Goal: Communication & Community: Answer question/provide support

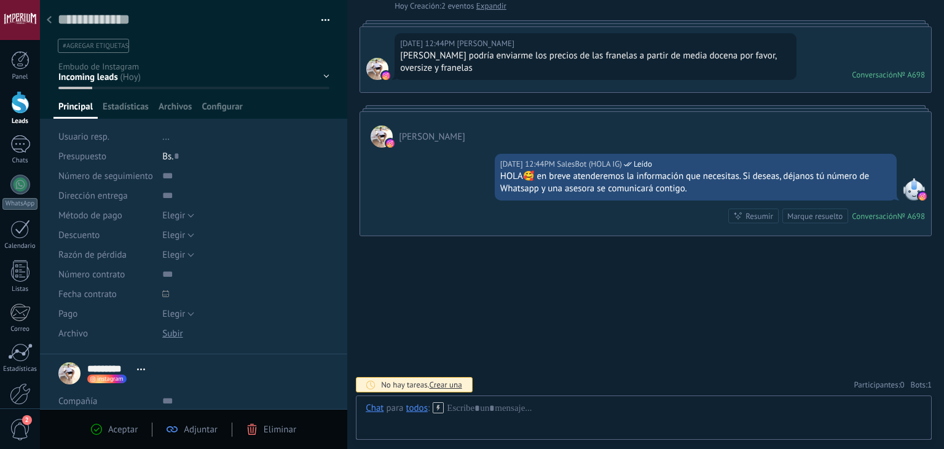
drag, startPoint x: 54, startPoint y: 22, endPoint x: 138, endPoint y: 128, distance: 135.8
click at [53, 22] on div at bounding box center [49, 21] width 17 height 24
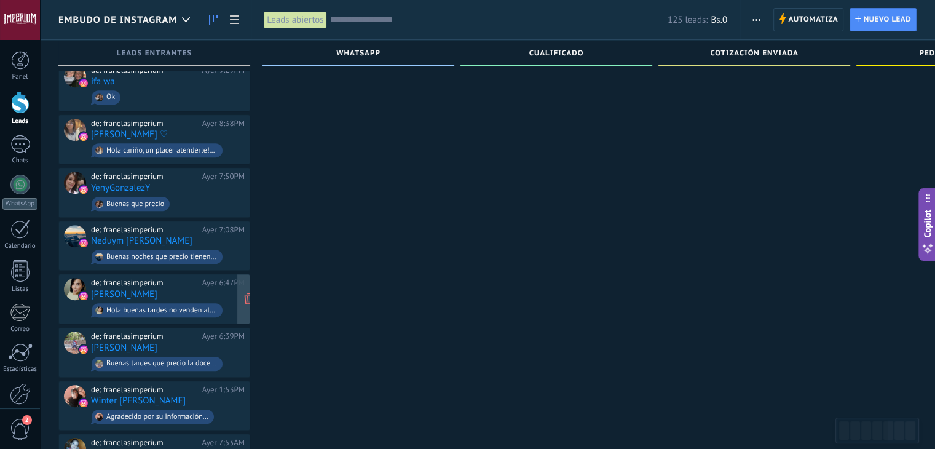
scroll to position [708, 0]
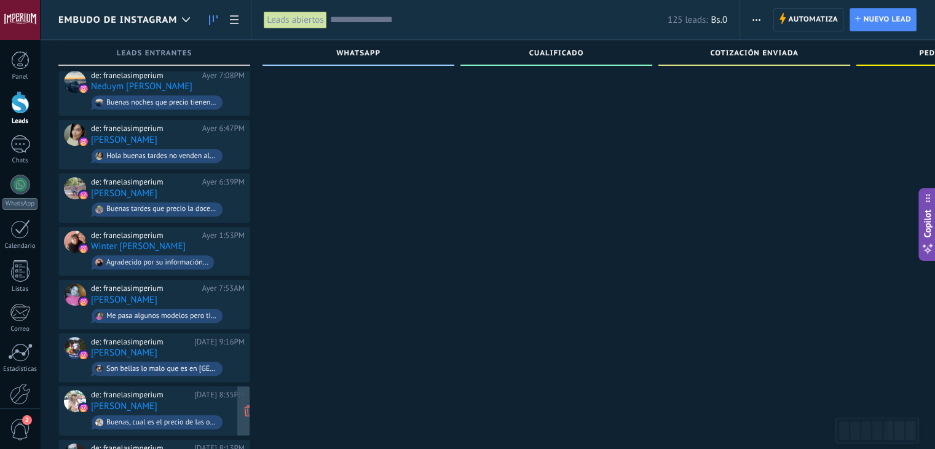
click at [207, 390] on div "de: franelasimperium [DATE] 8:35PM [PERSON_NAME] Buenas, cual es el precio de l…" at bounding box center [168, 411] width 154 height 42
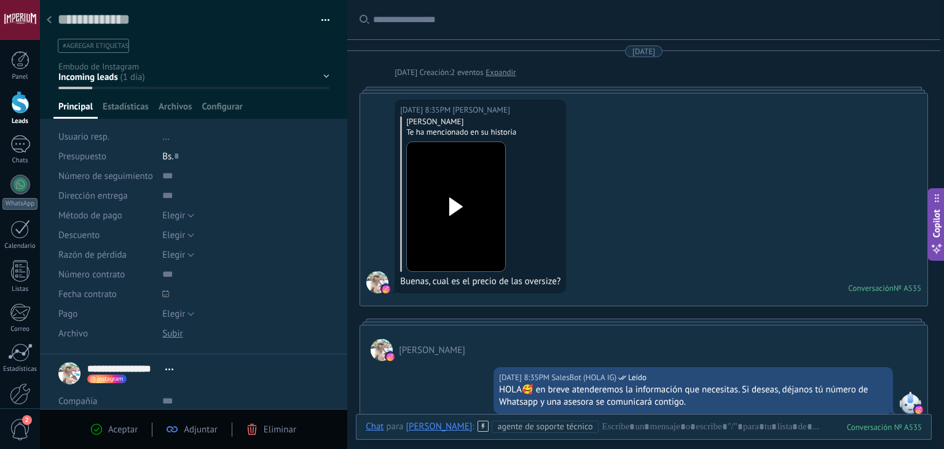
scroll to position [322, 0]
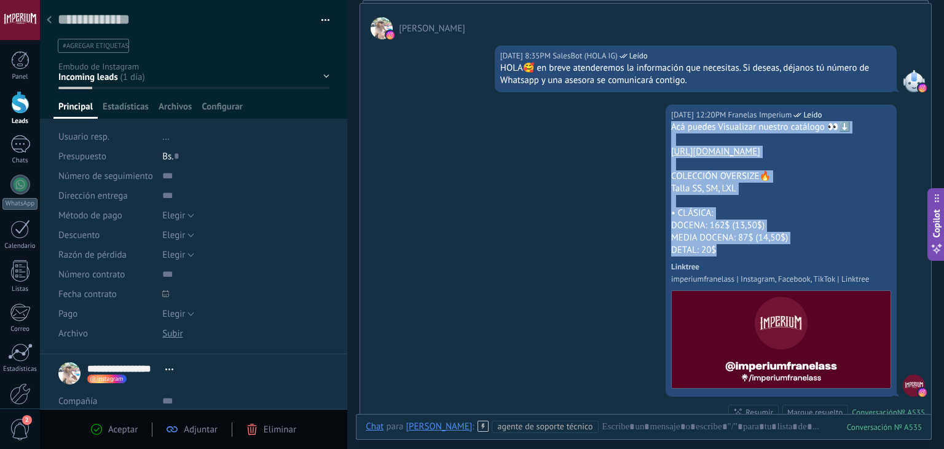
drag, startPoint x: 714, startPoint y: 250, endPoint x: 668, endPoint y: 127, distance: 131.3
click at [671, 127] on div "Acá puedes Visualizar nuestro catálogo 👀⬇️ [URL][DOMAIN_NAME] COLECCIÓN OVERSIZ…" at bounding box center [781, 256] width 220 height 270
copy div "Acá puedes Visualizar nuestro catálogo 👀⬇️ [URL][DOMAIN_NAME] COLECCIÓN OVERSIZ…"
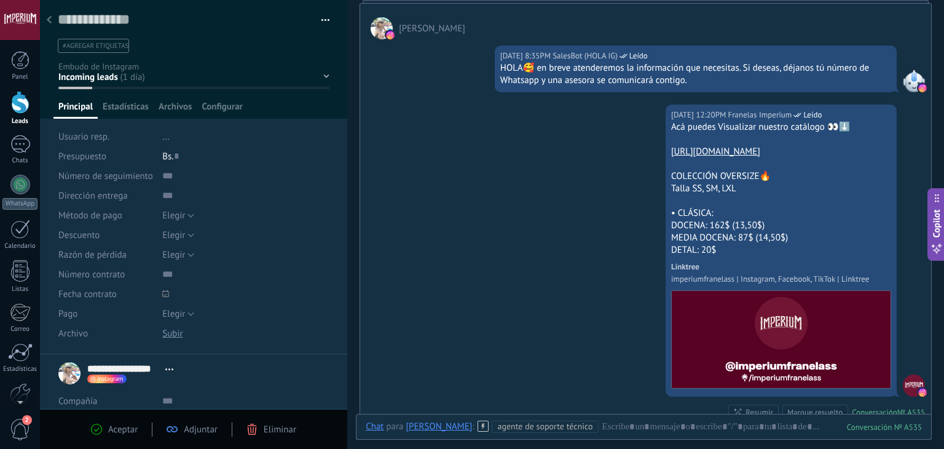
click at [47, 18] on icon at bounding box center [49, 19] width 5 height 7
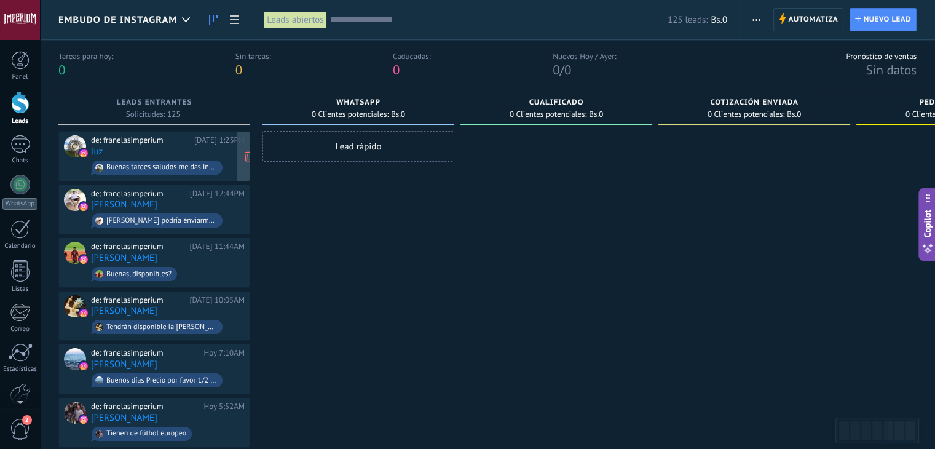
click at [214, 144] on div "[DATE] 1:23PM" at bounding box center [219, 140] width 50 height 10
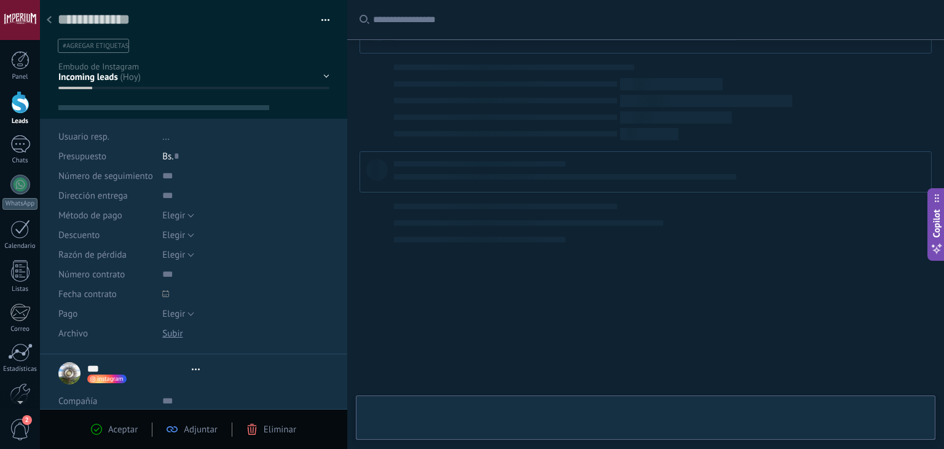
type textarea "**********"
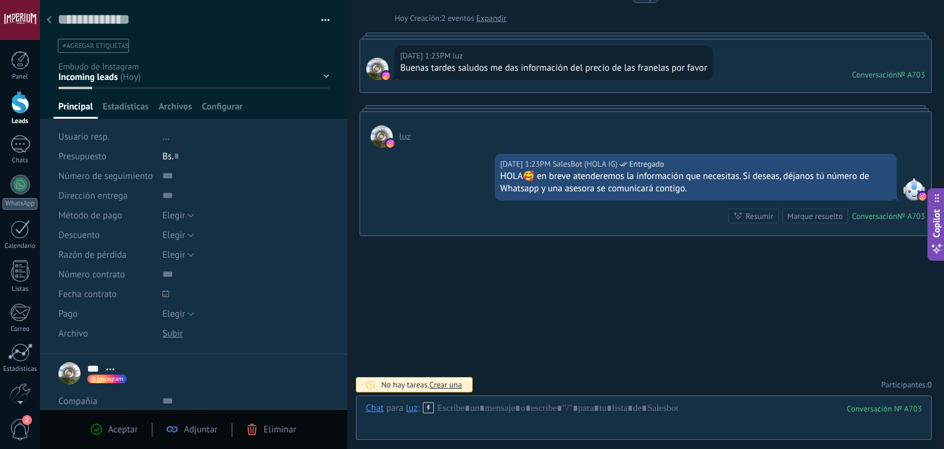
scroll to position [18, 0]
click at [494, 416] on div at bounding box center [644, 420] width 556 height 37
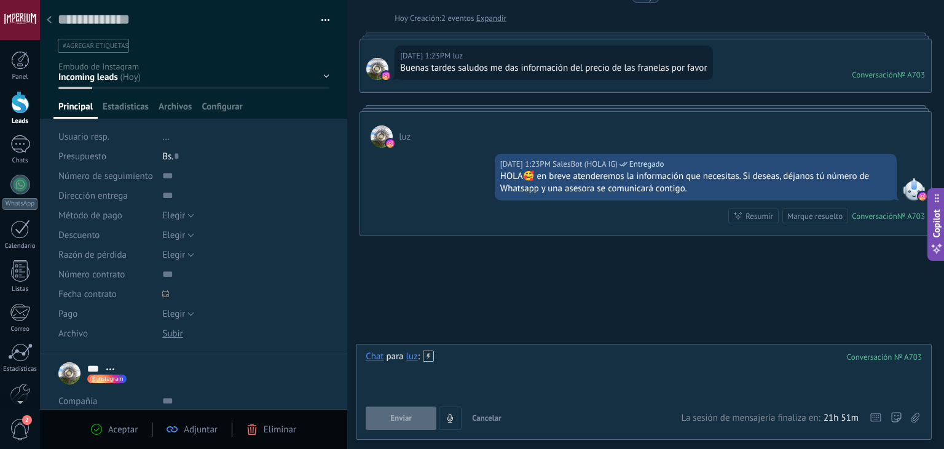
paste div
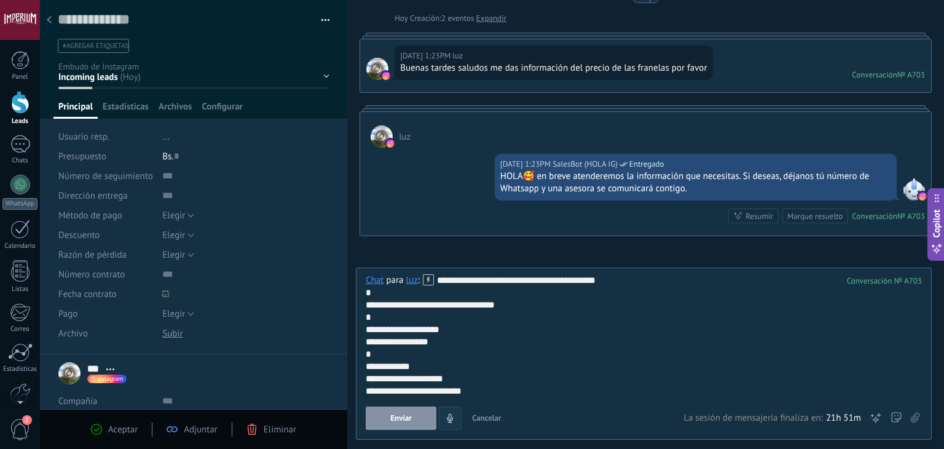
click at [416, 426] on button "Enviar" at bounding box center [401, 417] width 71 height 23
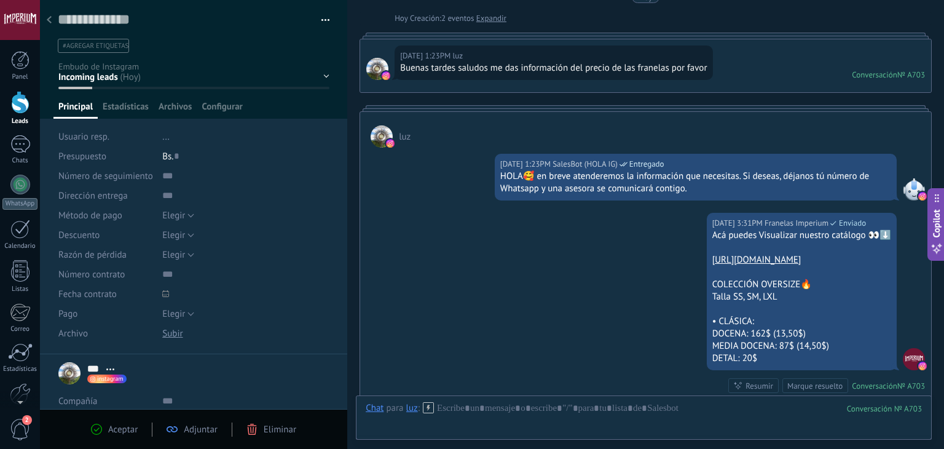
scroll to position [224, 0]
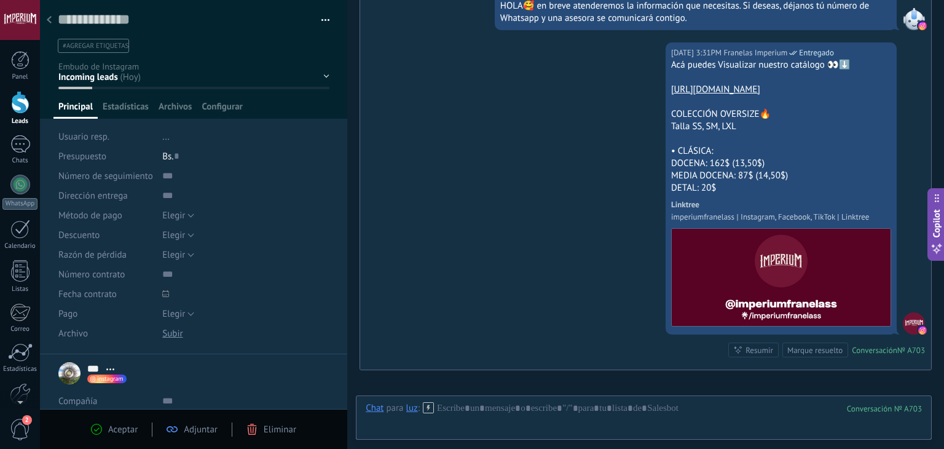
click at [55, 22] on div at bounding box center [49, 21] width 17 height 24
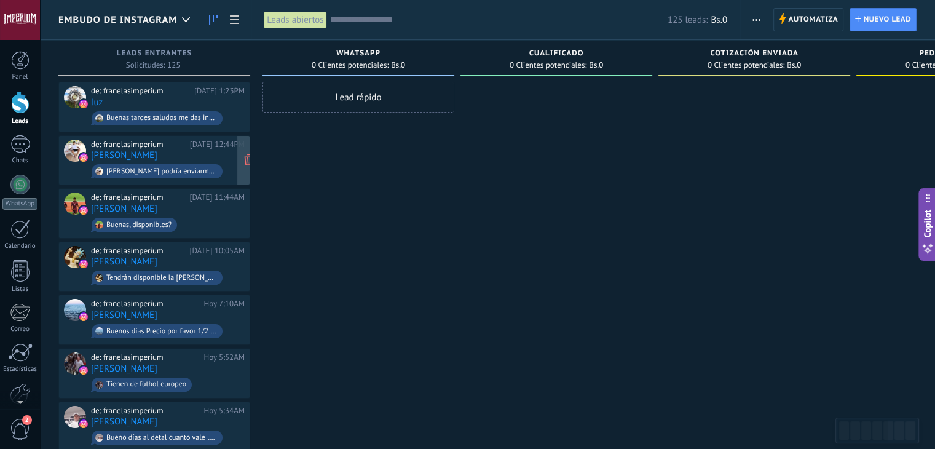
click at [228, 159] on div "de: franelasimperium [DATE] 12:44PM [PERSON_NAME] Hola podría enviarme los prec…" at bounding box center [168, 161] width 154 height 42
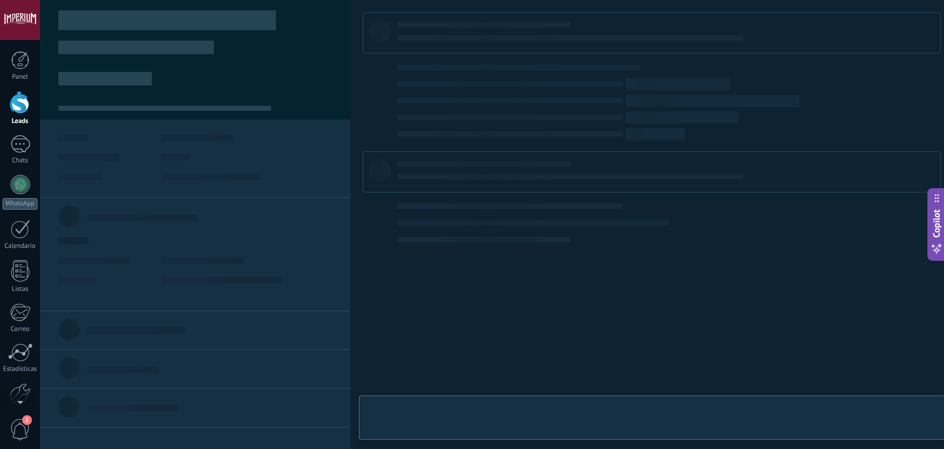
type textarea "**********"
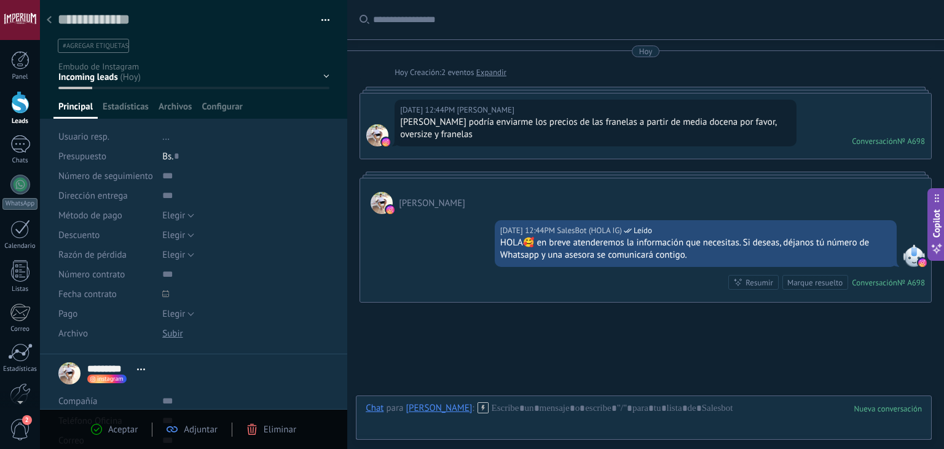
scroll to position [67, 0]
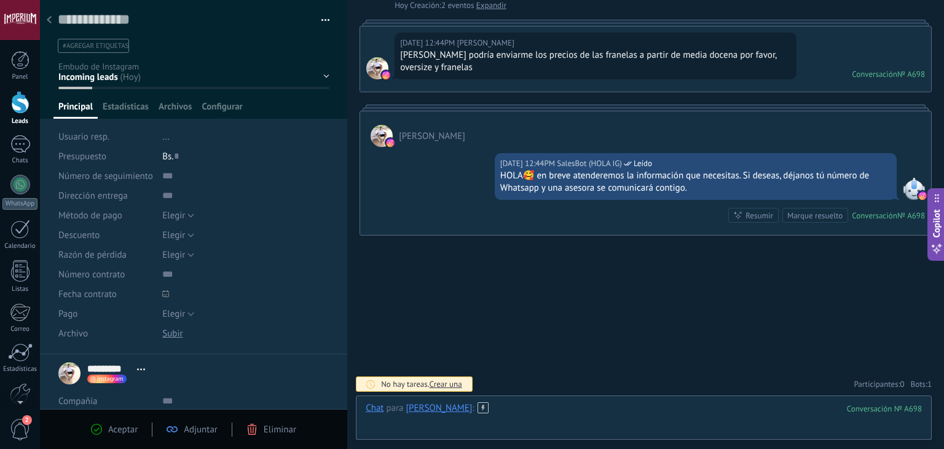
click at [505, 405] on div at bounding box center [644, 420] width 556 height 37
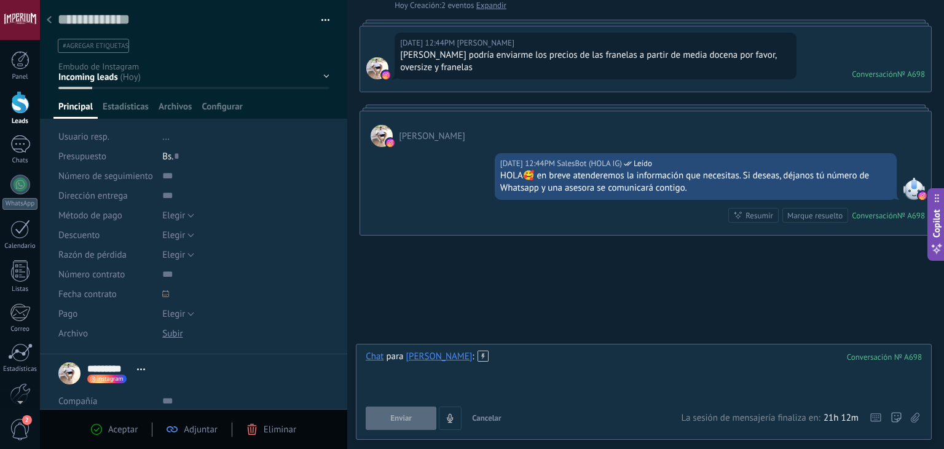
paste div
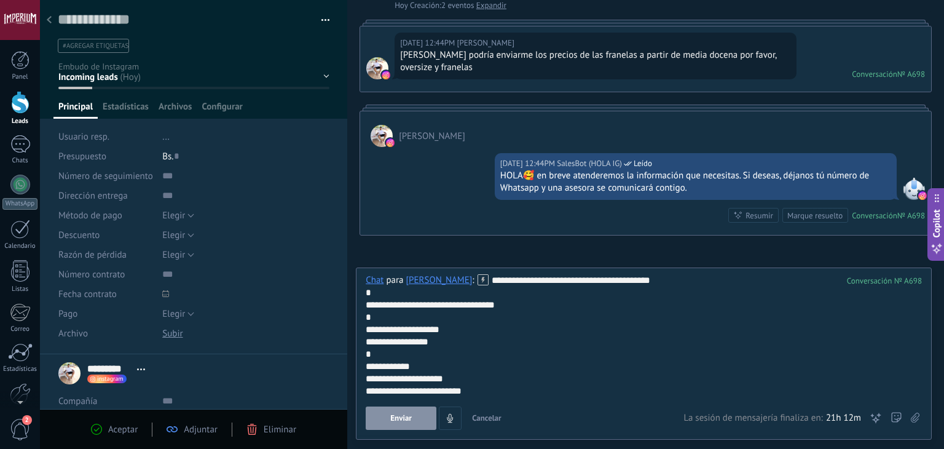
click at [421, 421] on button "Enviar" at bounding box center [401, 417] width 71 height 23
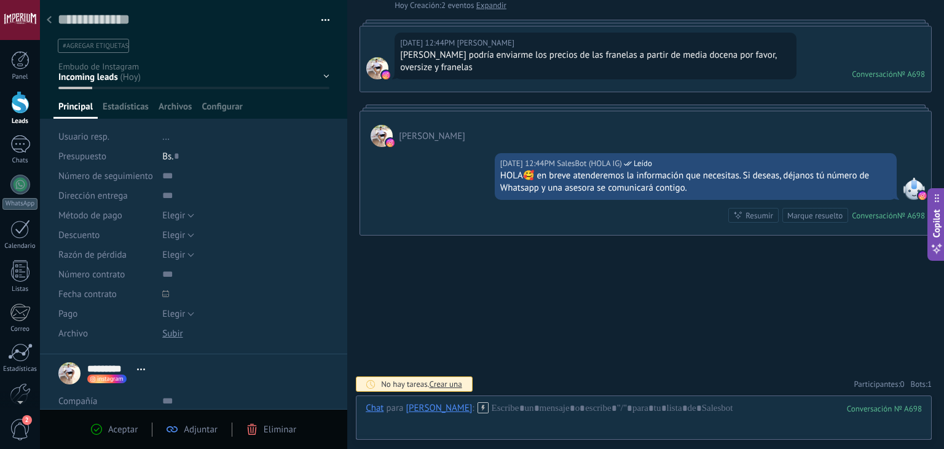
scroll to position [237, 0]
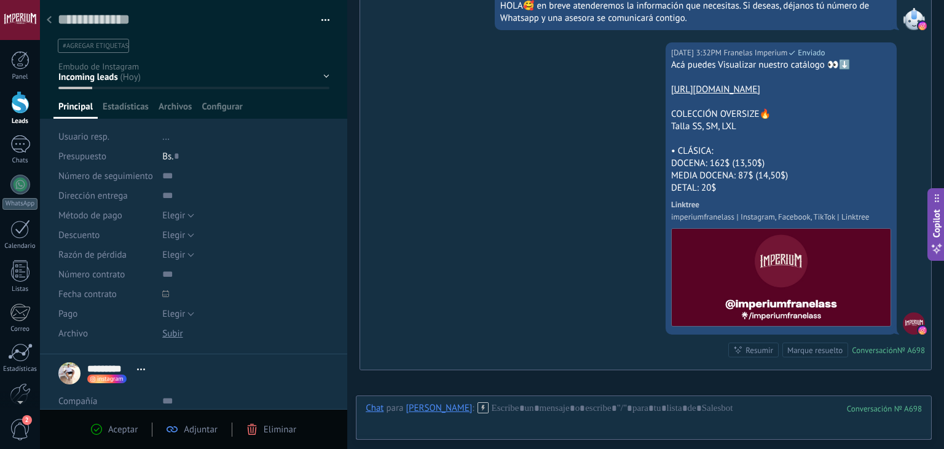
click at [48, 17] on icon at bounding box center [49, 19] width 5 height 7
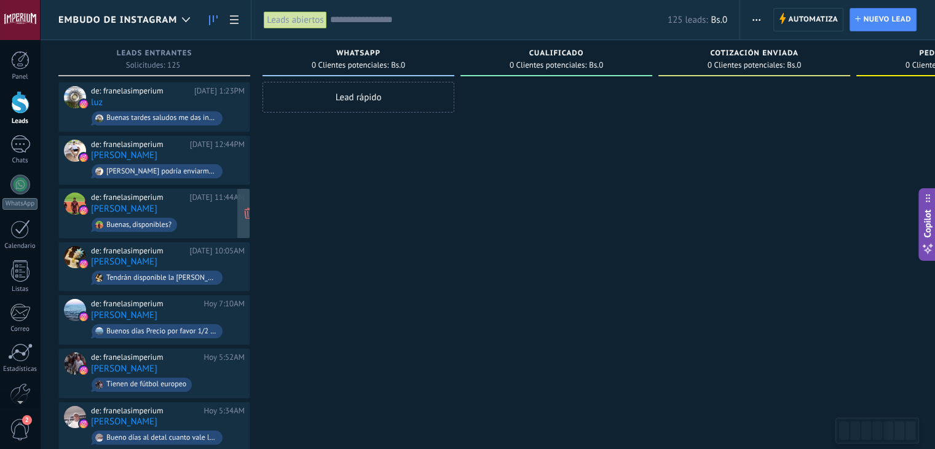
click at [195, 205] on div "de: franelasimperium [DATE] 11:44AM [PERSON_NAME] Buenas, disponibles?" at bounding box center [168, 213] width 154 height 42
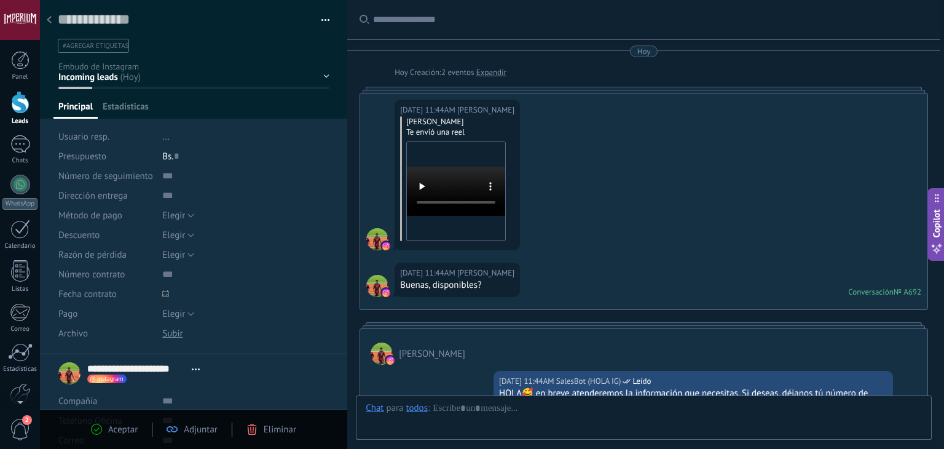
type textarea "**********"
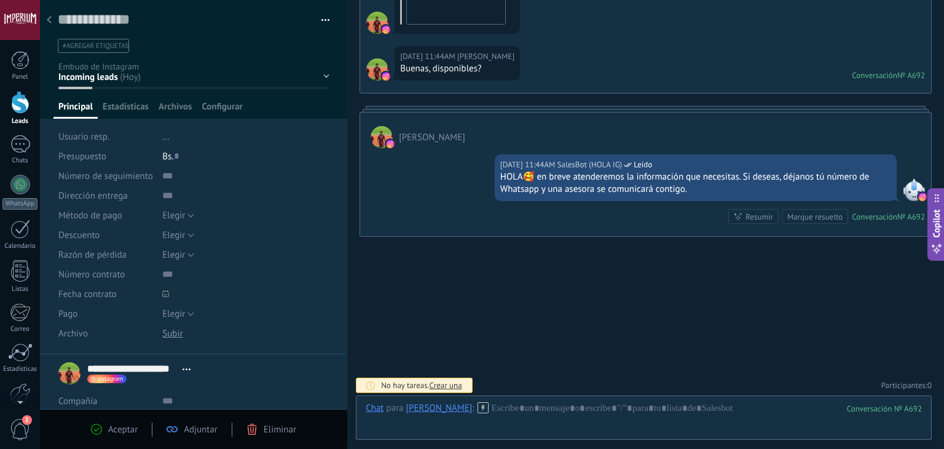
scroll to position [18, 0]
click at [529, 408] on div at bounding box center [644, 420] width 556 height 37
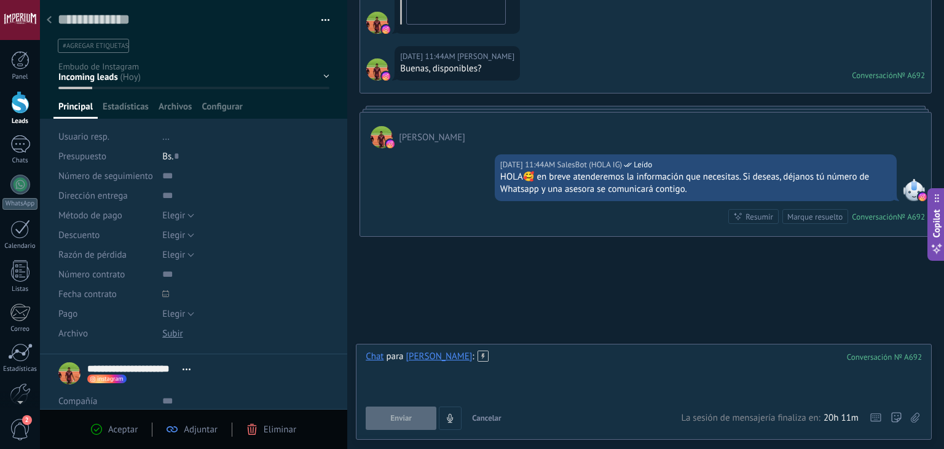
paste div
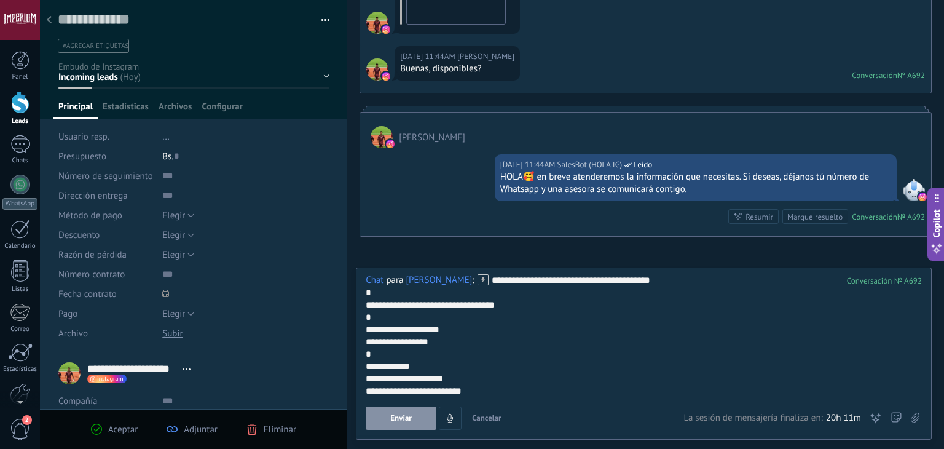
click at [398, 420] on span "Enviar" at bounding box center [401, 418] width 22 height 9
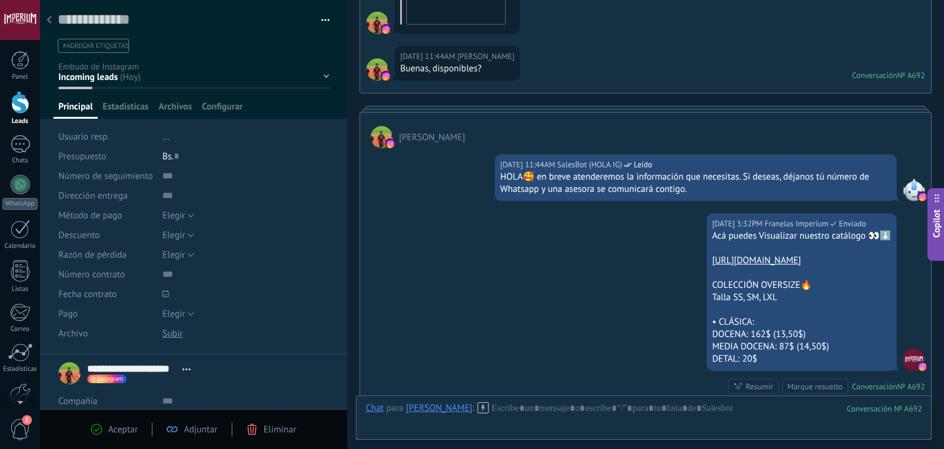
scroll to position [387, 0]
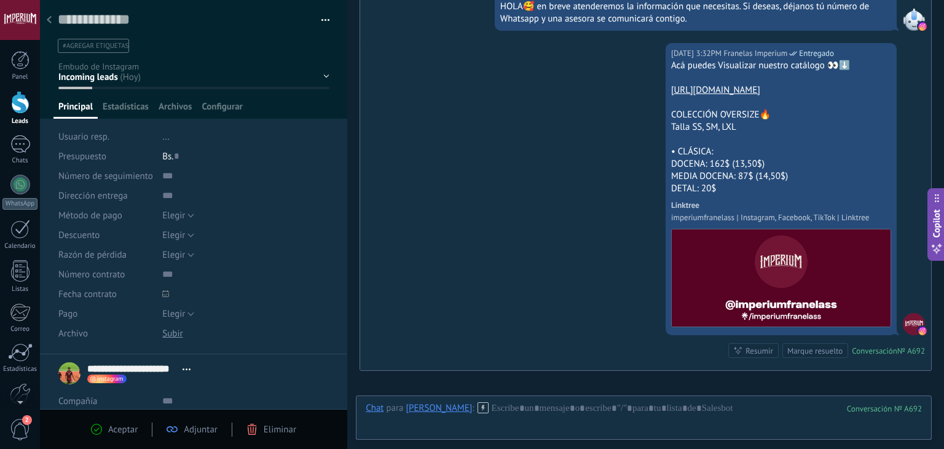
click at [50, 18] on icon at bounding box center [49, 19] width 5 height 7
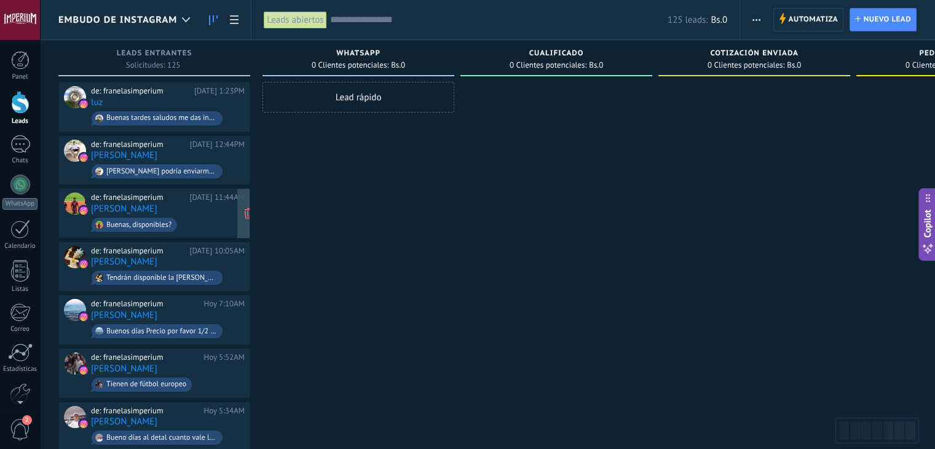
click at [188, 215] on span "Buenas, disponibles?" at bounding box center [168, 224] width 154 height 19
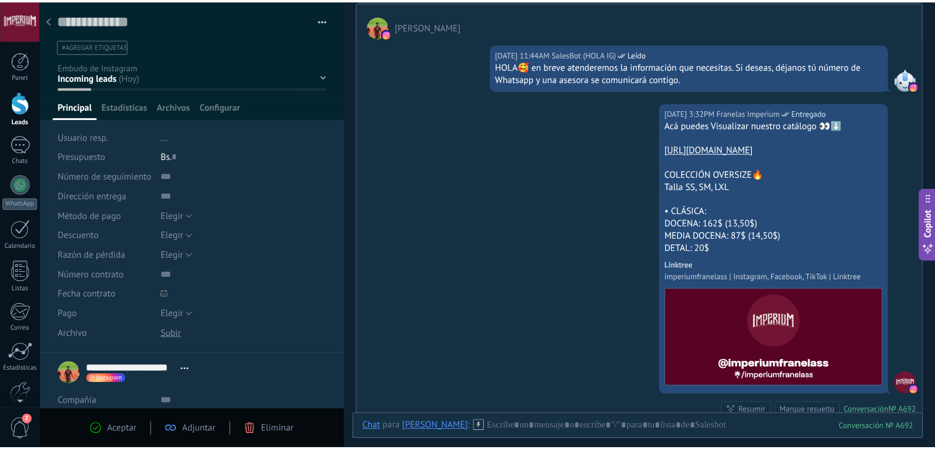
scroll to position [325, 0]
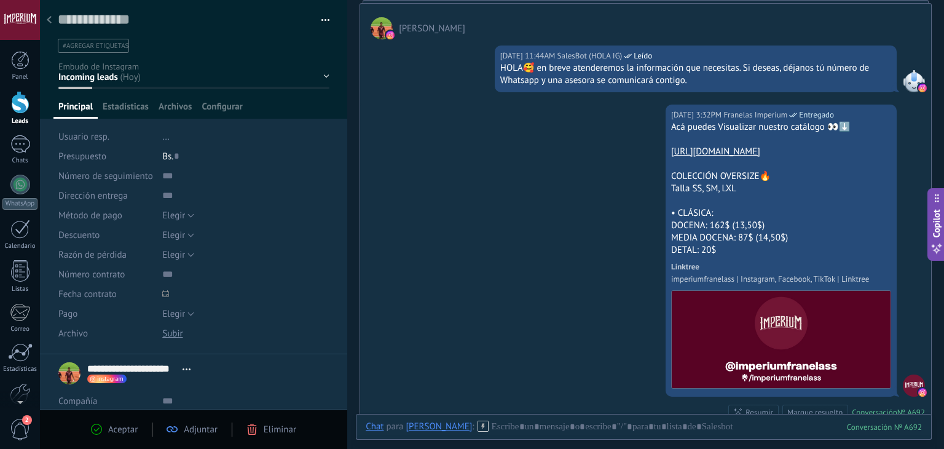
click at [49, 15] on div at bounding box center [49, 21] width 17 height 24
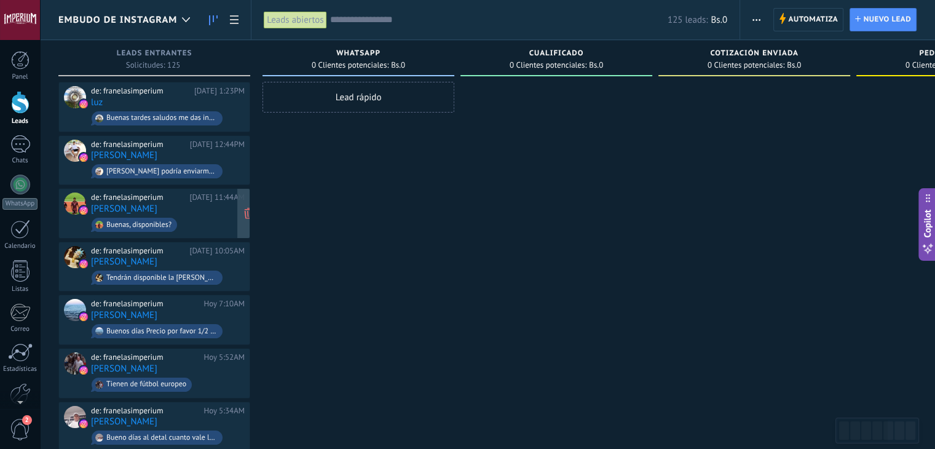
click at [187, 217] on span "Buenas, disponibles?" at bounding box center [168, 224] width 154 height 19
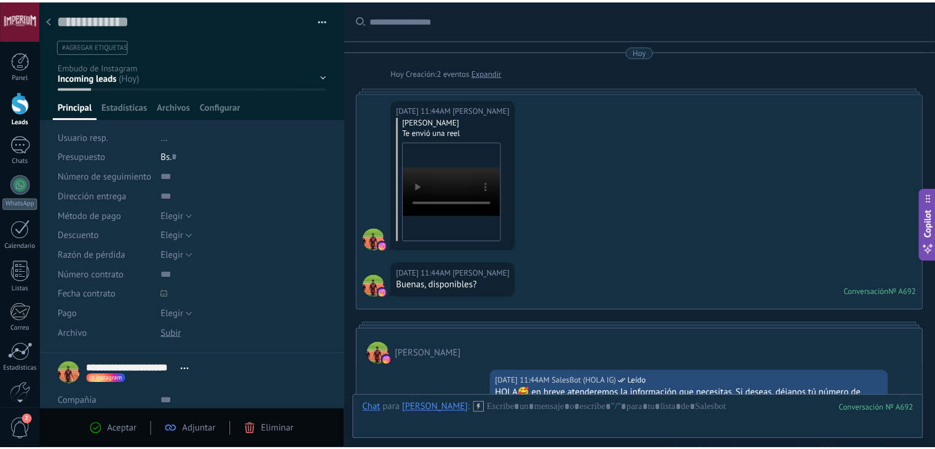
scroll to position [387, 0]
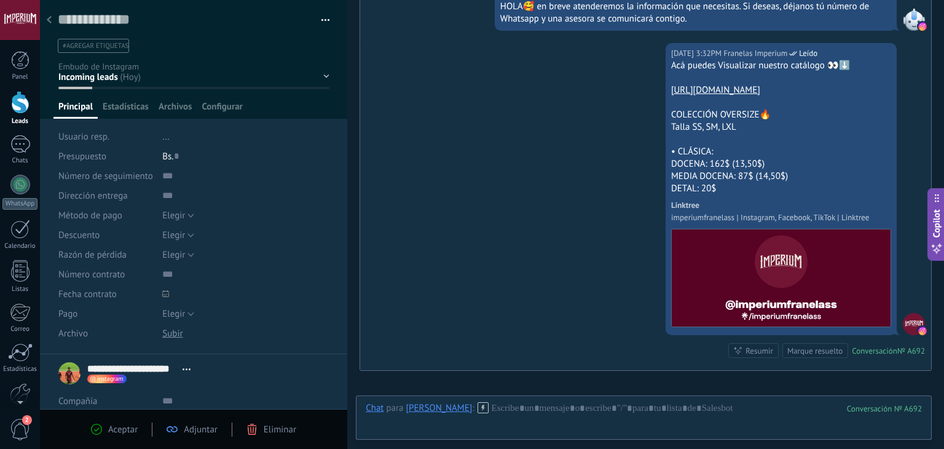
click at [53, 26] on div at bounding box center [49, 21] width 17 height 24
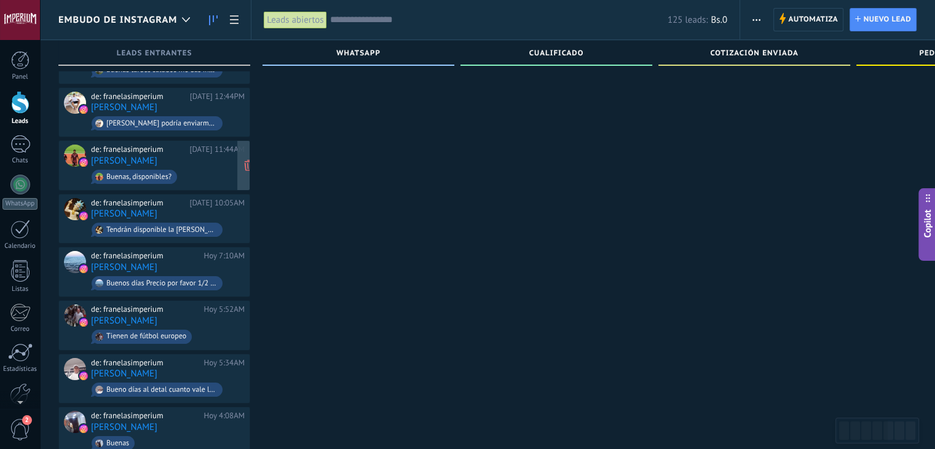
scroll to position [61, 0]
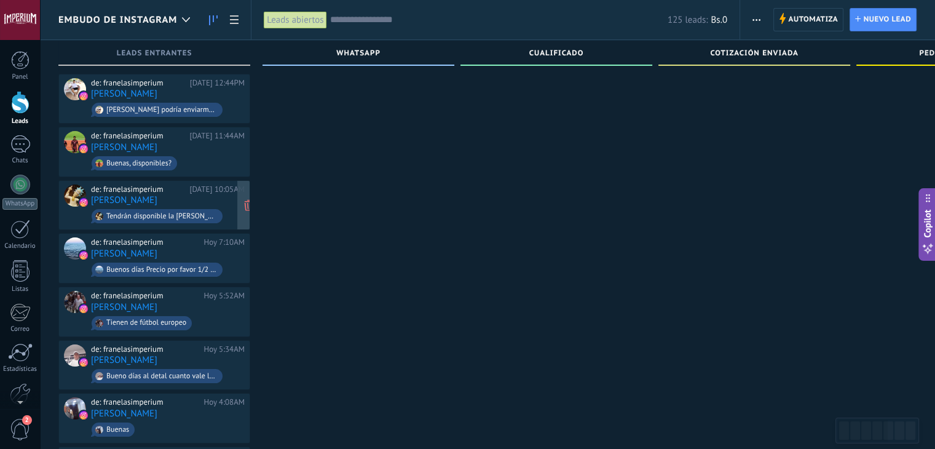
click at [199, 209] on div "Tendrán disponible la [PERSON_NAME] en blanco talla L" at bounding box center [157, 216] width 131 height 14
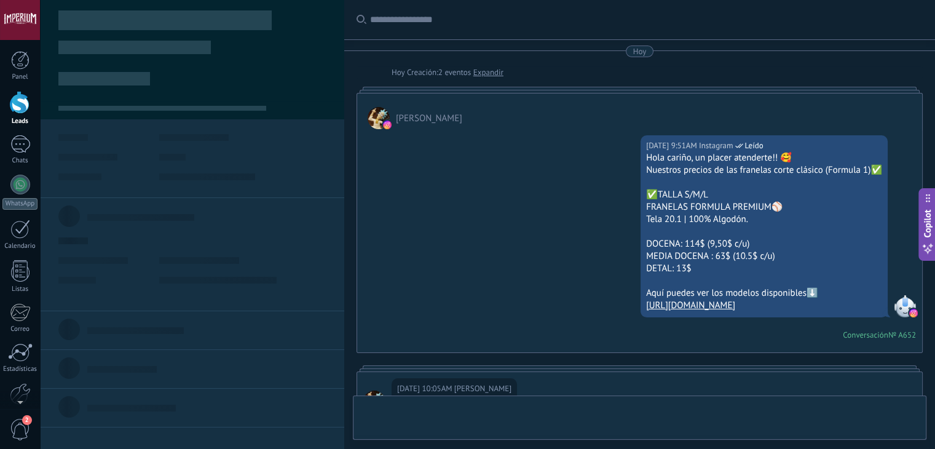
type textarea "**********"
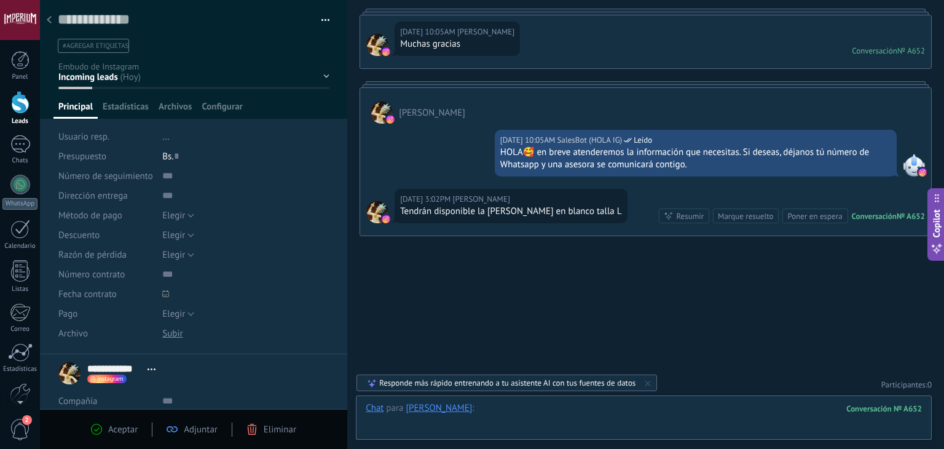
click at [539, 416] on div at bounding box center [644, 420] width 556 height 37
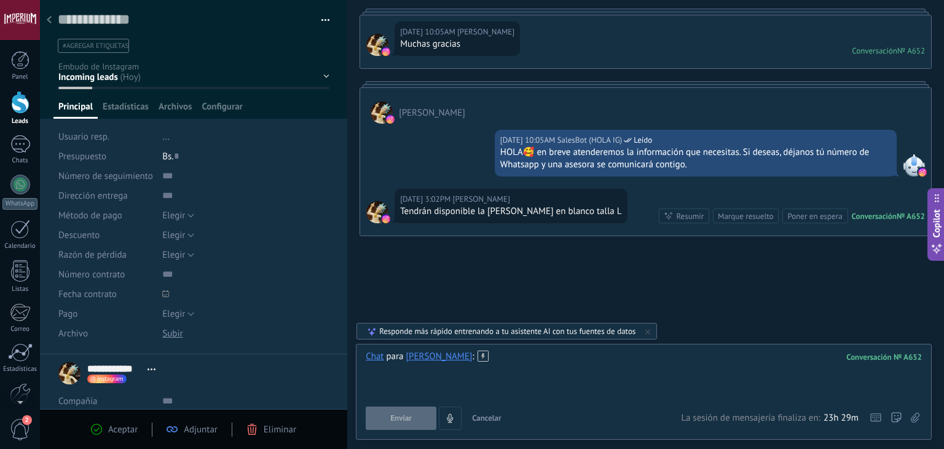
click at [507, 352] on div at bounding box center [644, 373] width 556 height 47
paste div
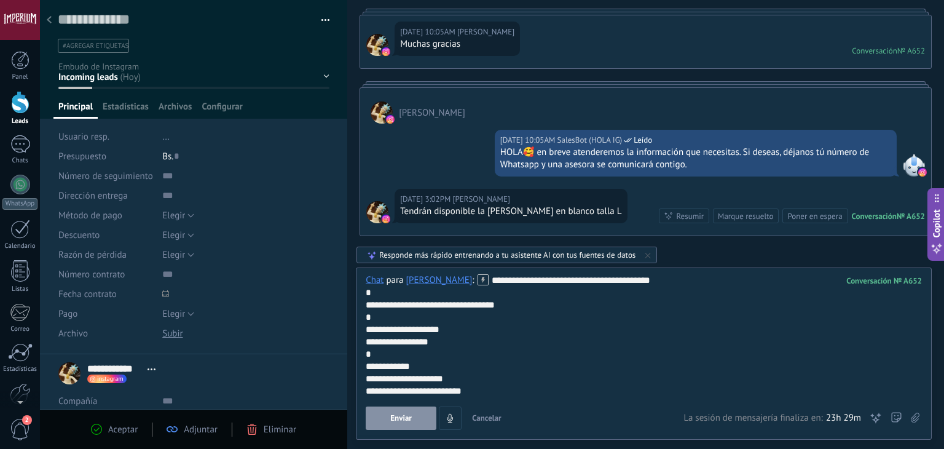
click at [408, 424] on button "Enviar" at bounding box center [401, 417] width 71 height 23
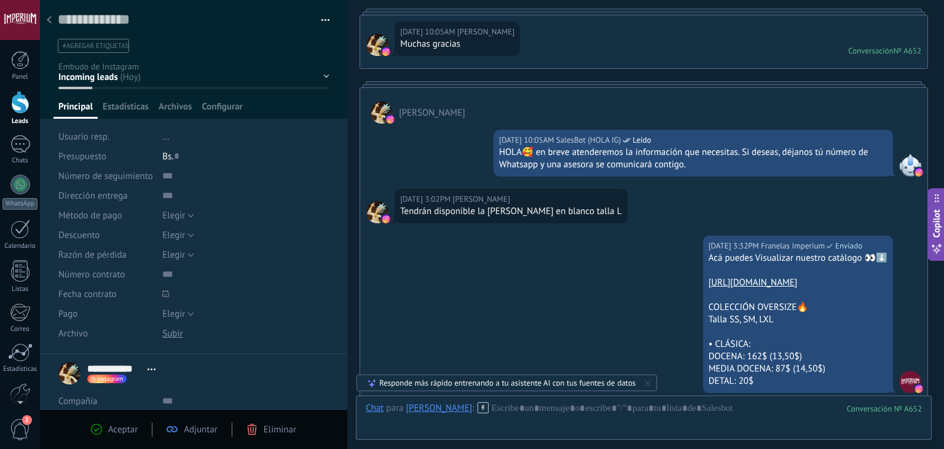
scroll to position [549, 0]
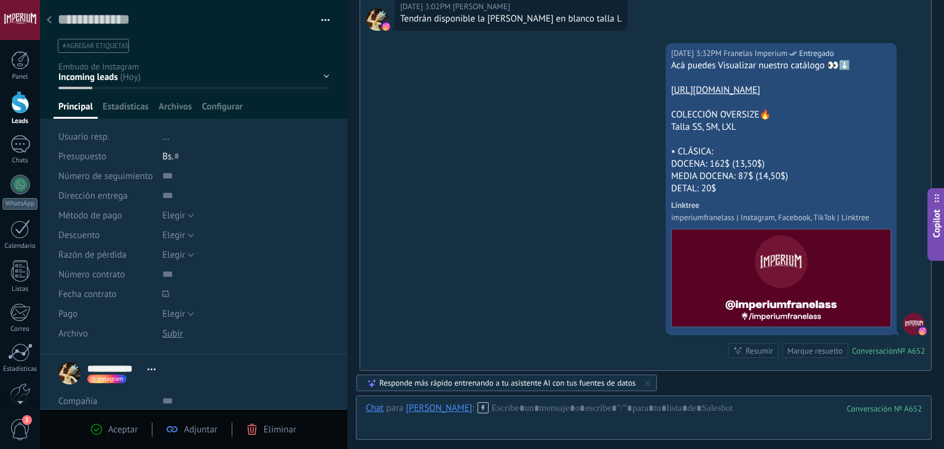
click at [47, 22] on icon at bounding box center [49, 19] width 5 height 7
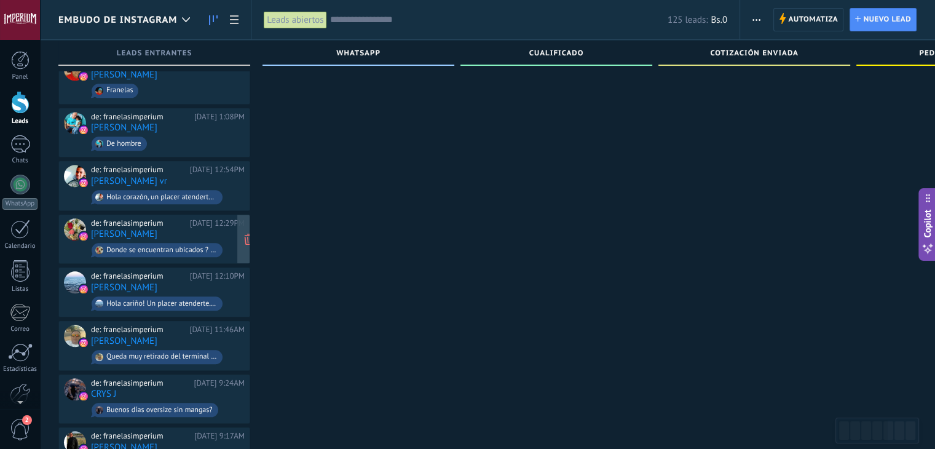
scroll to position [1231, 0]
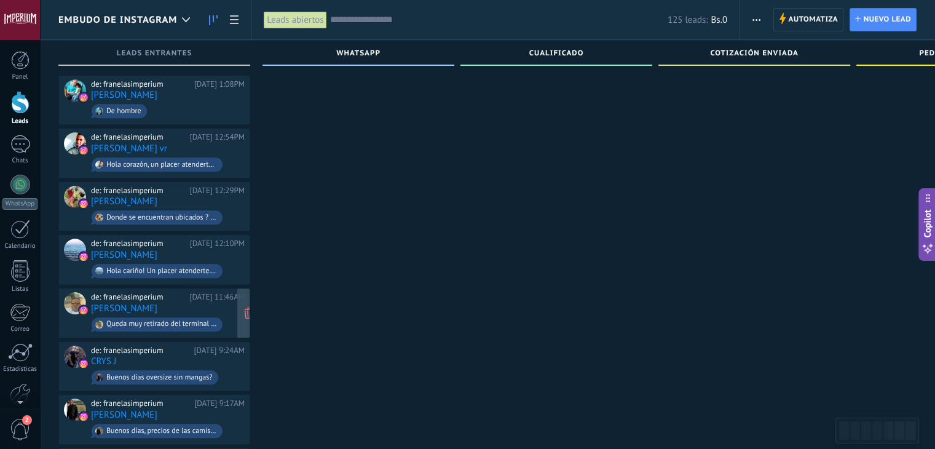
click at [218, 292] on div "de: franelasimperium [DATE] 11:46AM [PERSON_NAME] muy retirado del terminal ??" at bounding box center [168, 313] width 154 height 42
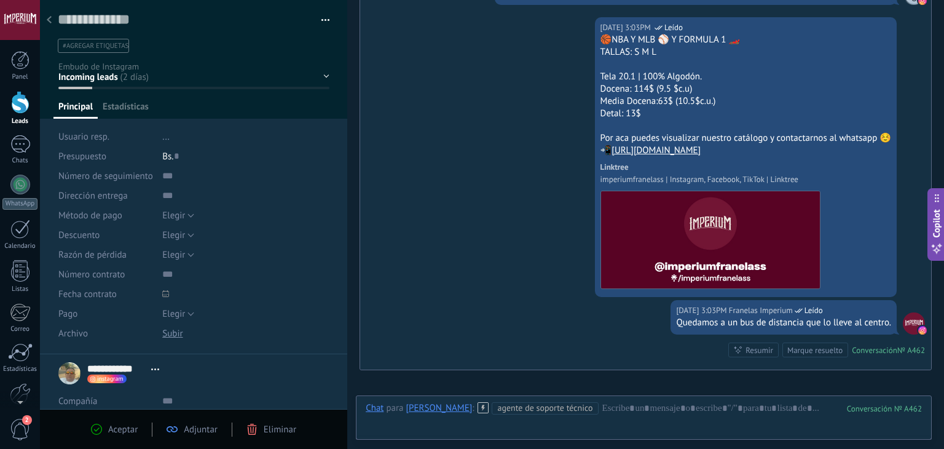
scroll to position [18, 0]
drag, startPoint x: 599, startPoint y: 35, endPoint x: 773, endPoint y: 153, distance: 210.8
click at [773, 153] on div "🏀NBA Y MLB ⚾ Y FORMULA 1 🏎️ TALLAS: S M L Tela 20.1 | 100% Algodón. Docena: 114…" at bounding box center [746, 163] width 291 height 258
click at [773, 153] on div "📲 [URL][DOMAIN_NAME]" at bounding box center [746, 150] width 291 height 12
drag, startPoint x: 758, startPoint y: 151, endPoint x: 599, endPoint y: 36, distance: 195.5
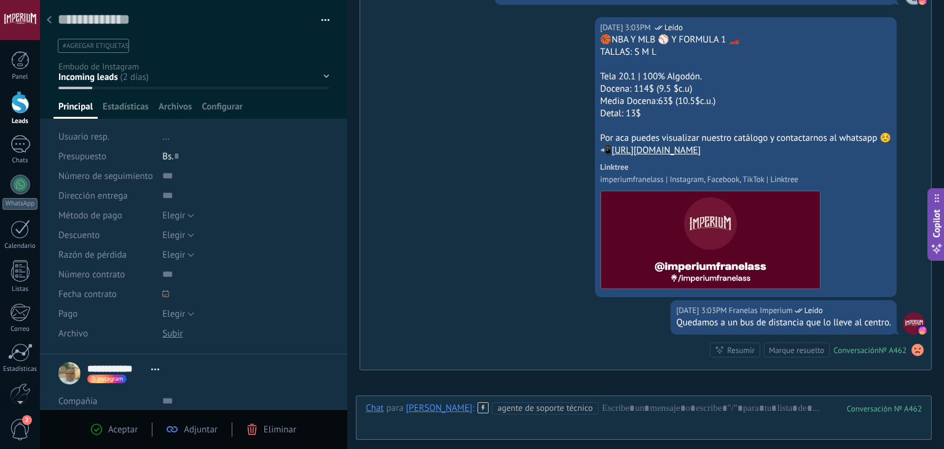
click at [601, 36] on div "🏀NBA Y MLB ⚾ Y FORMULA 1 🏎️ TALLAS: S M L Tela 20.1 | 100% Algodón. Docena: 114…" at bounding box center [746, 163] width 291 height 258
copy div "🏀NBA Y MLB ⚾ Y FORMULA 1 🏎️ TALLAS: S M L Tela 20.1 | 100% Algodón. Docena: 114…"
click at [52, 26] on div at bounding box center [49, 21] width 17 height 24
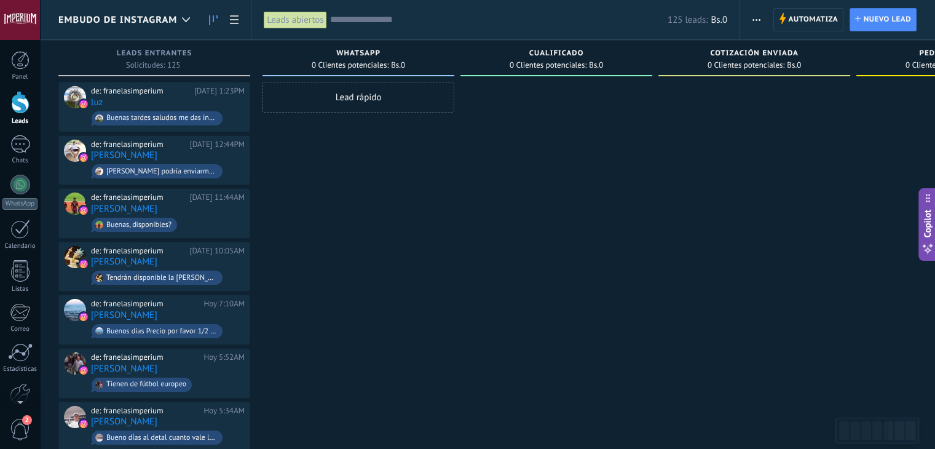
click at [366, 17] on input "text" at bounding box center [499, 20] width 338 height 13
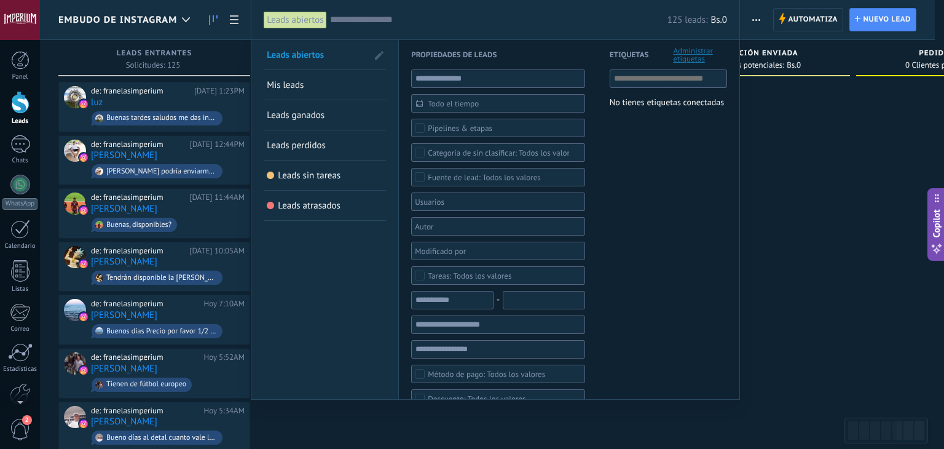
click at [304, 17] on div "Leads abiertos" at bounding box center [295, 20] width 63 height 18
click at [460, 95] on div "Todo el tiempo" at bounding box center [498, 103] width 174 height 18
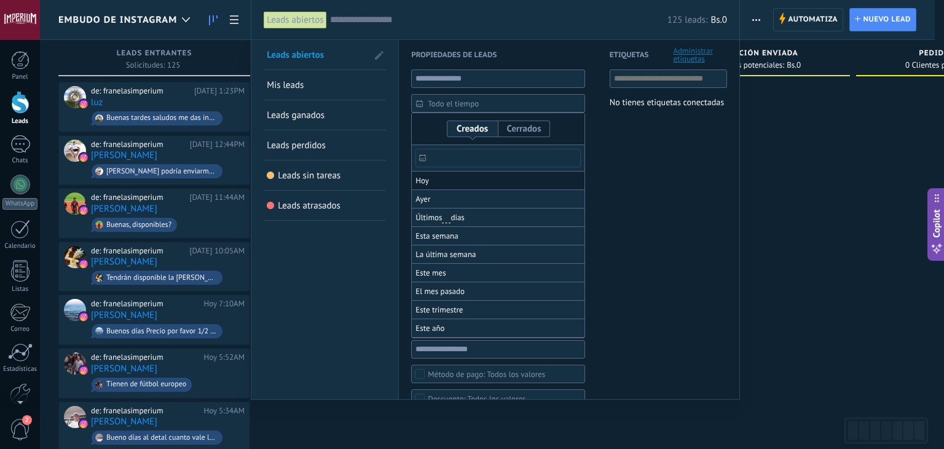
click at [427, 180] on span "Hoy" at bounding box center [423, 180] width 14 height 17
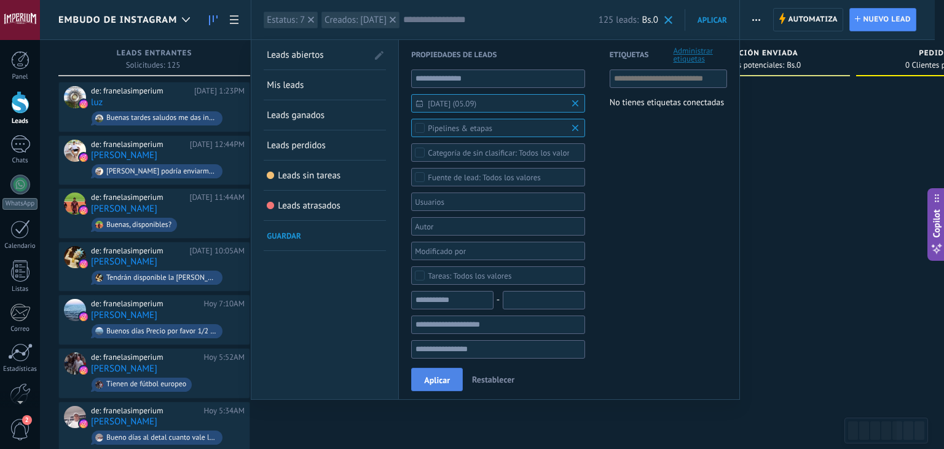
click at [433, 378] on span "Aplicar" at bounding box center [437, 380] width 26 height 9
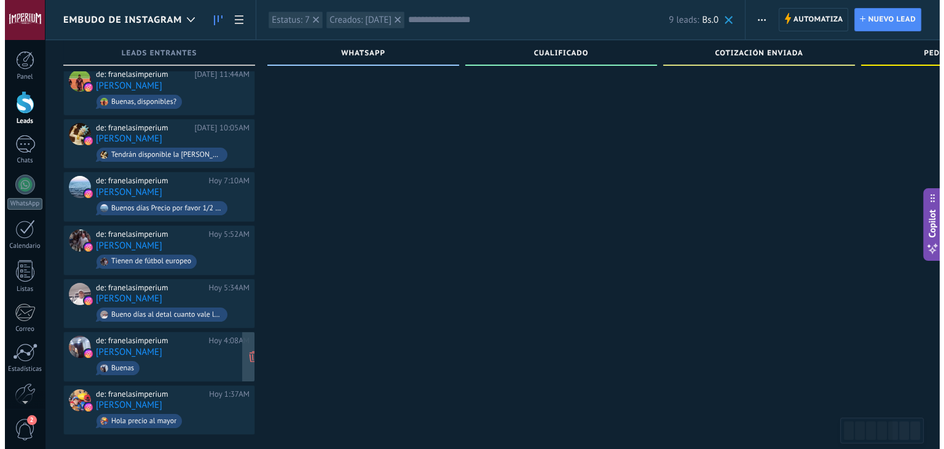
scroll to position [132, 0]
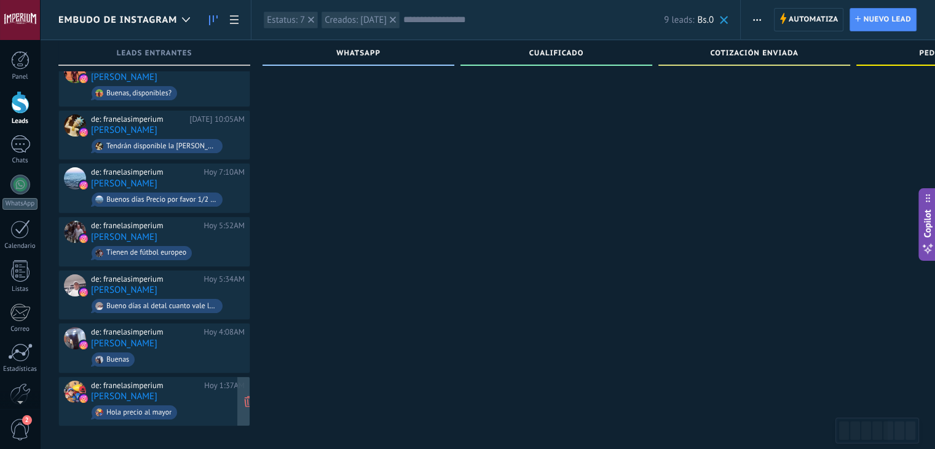
click at [195, 413] on span "Hola precio al mayor" at bounding box center [168, 412] width 154 height 19
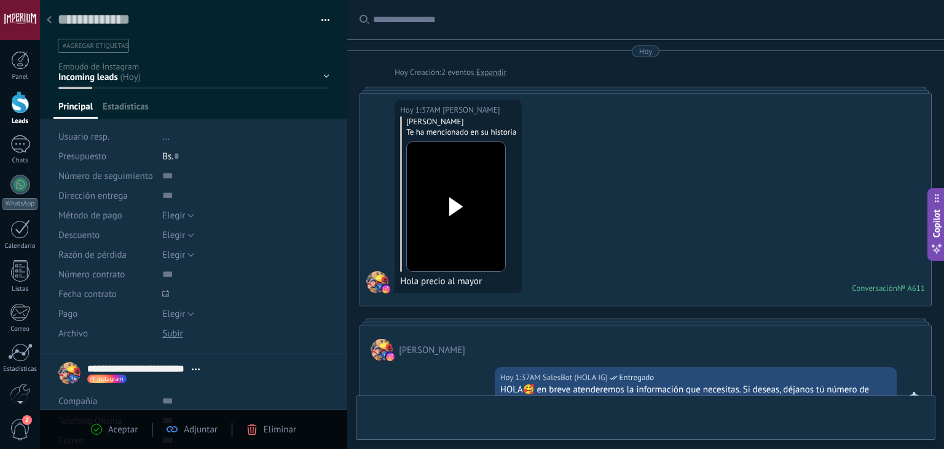
type textarea "**********"
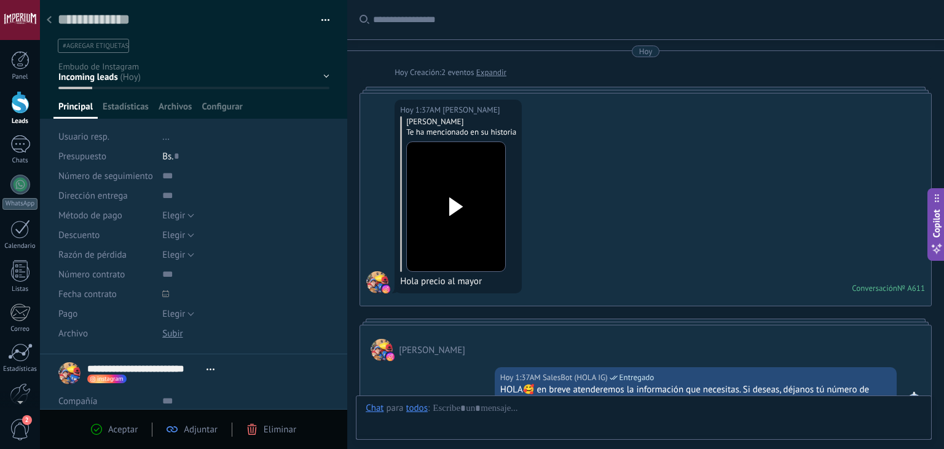
scroll to position [214, 0]
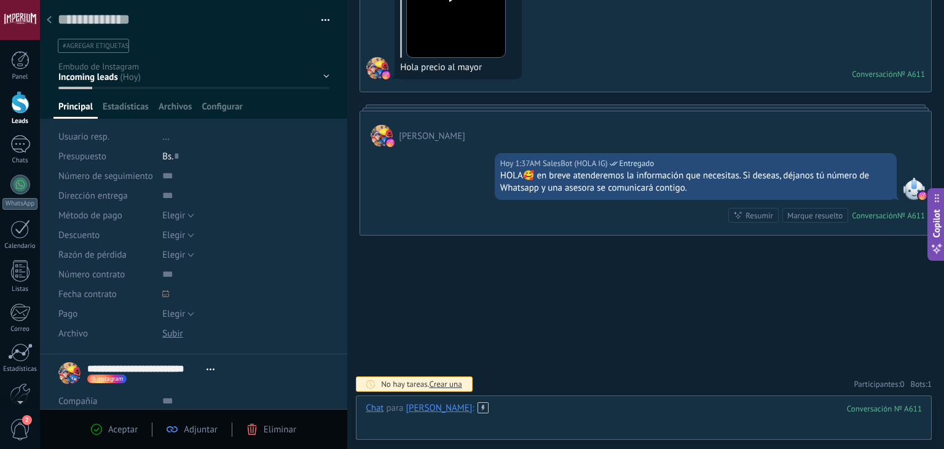
click at [536, 402] on div at bounding box center [644, 420] width 556 height 37
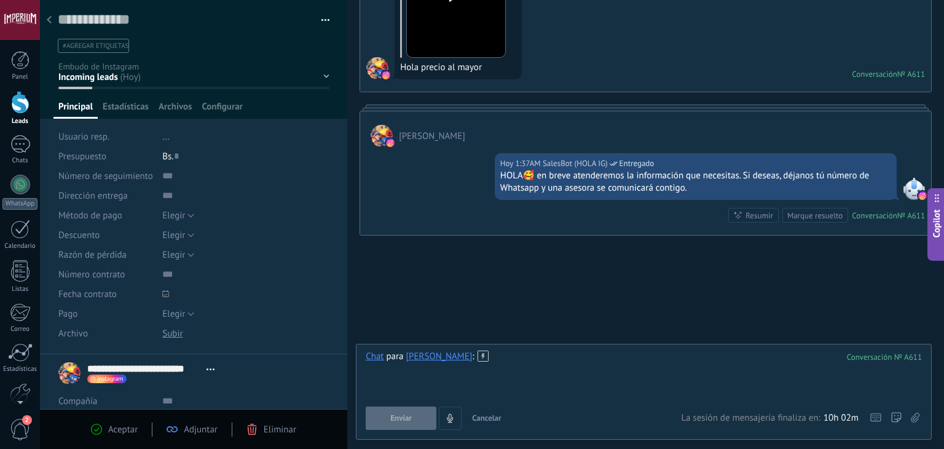
paste div
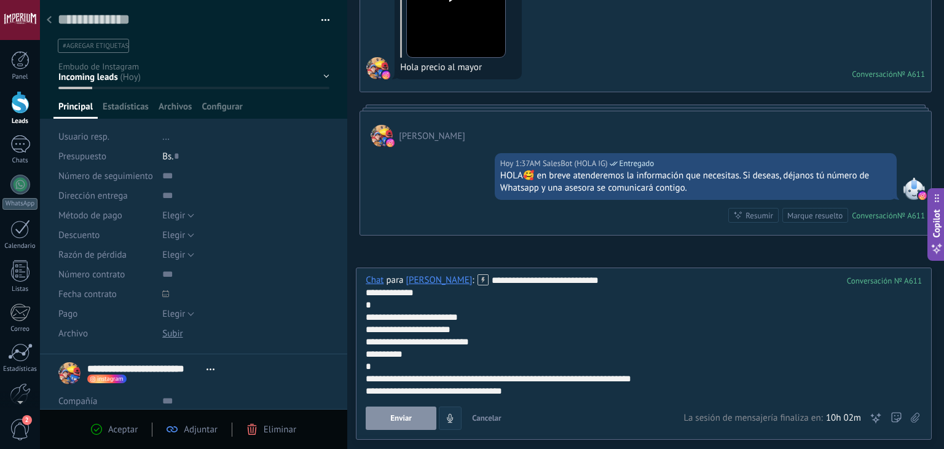
click at [398, 419] on span "Enviar" at bounding box center [401, 418] width 22 height 9
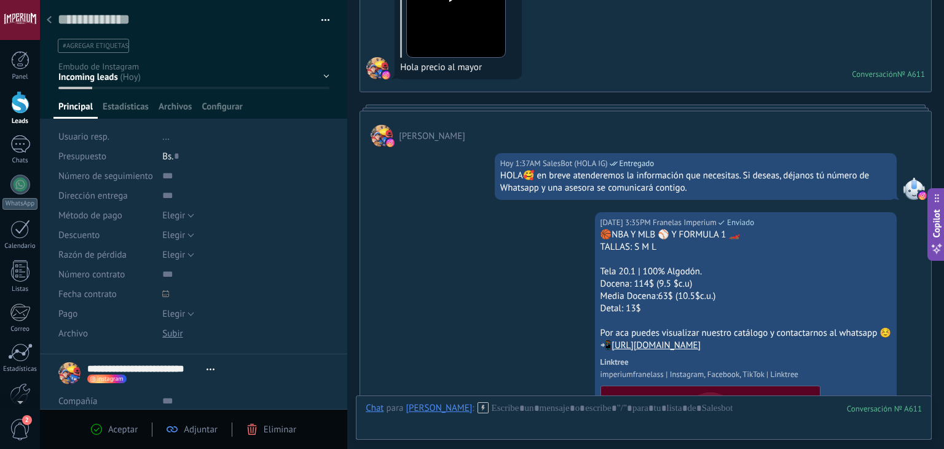
scroll to position [371, 0]
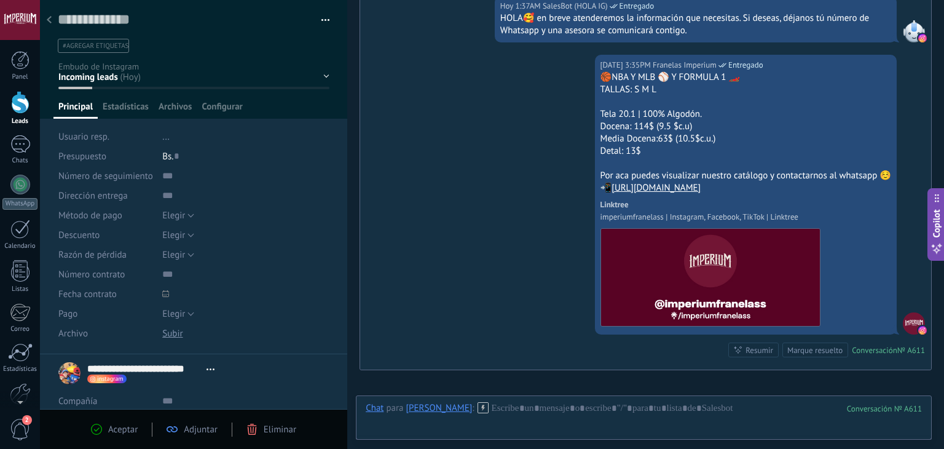
click at [47, 17] on div at bounding box center [49, 21] width 17 height 24
click at [50, 17] on body ".abccls-1,.abccls-2{fill-rule:evenodd}.abccls-2{fill:#fff} .abfcls-1{fill:none}…" at bounding box center [472, 224] width 944 height 449
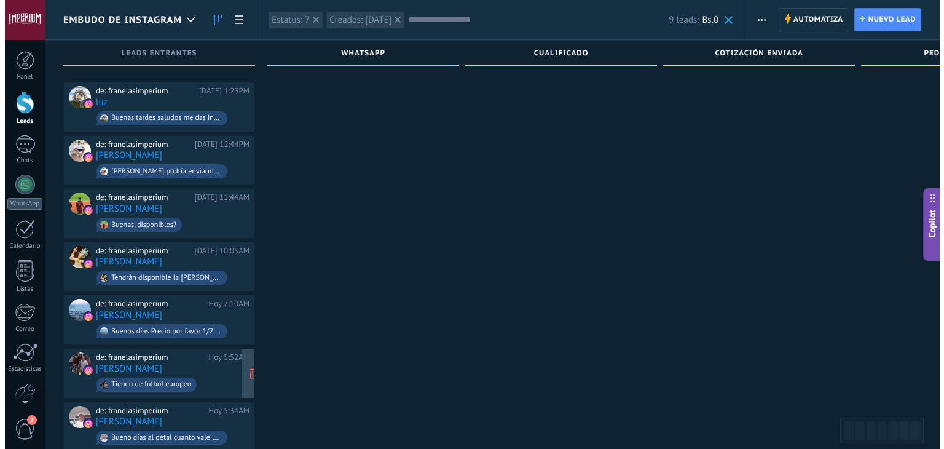
scroll to position [132, 0]
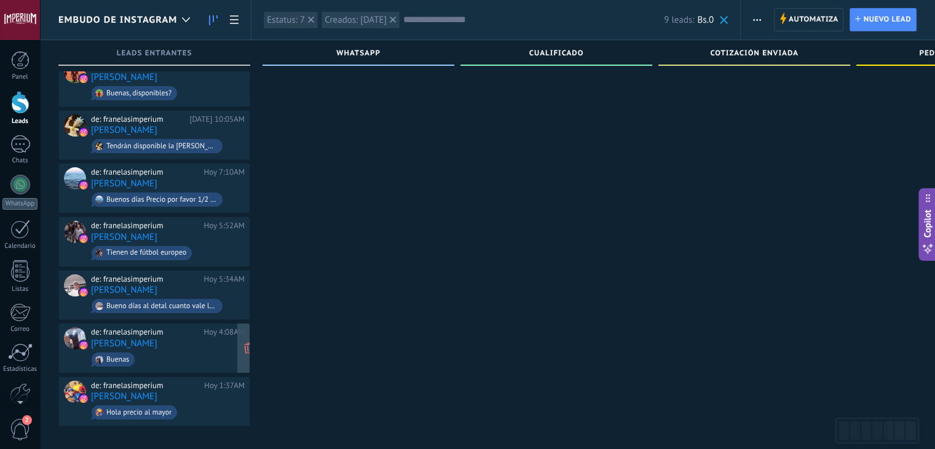
click at [208, 339] on div "de: franelasimperium [DATE] 4:08AM [PERSON_NAME]" at bounding box center [168, 348] width 154 height 42
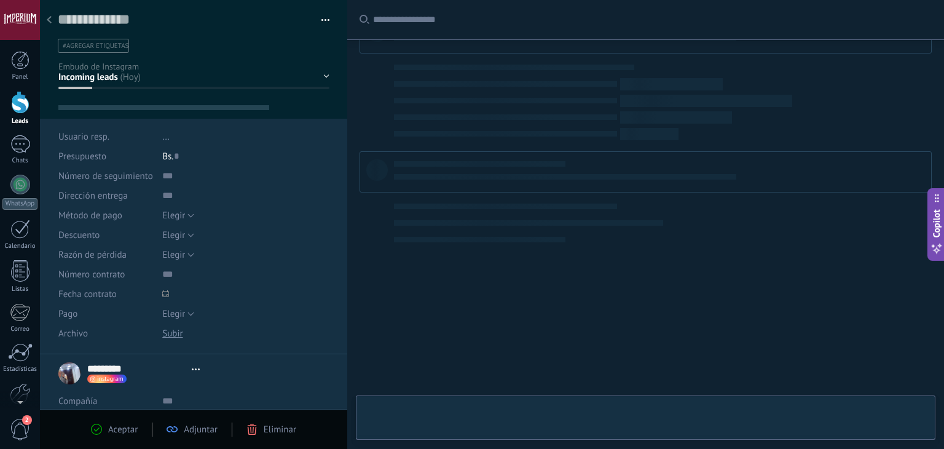
type textarea "**********"
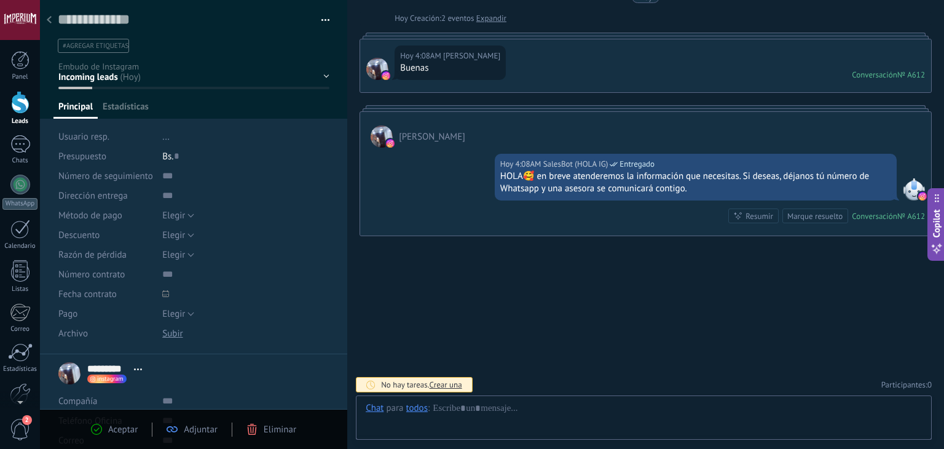
scroll to position [18, 0]
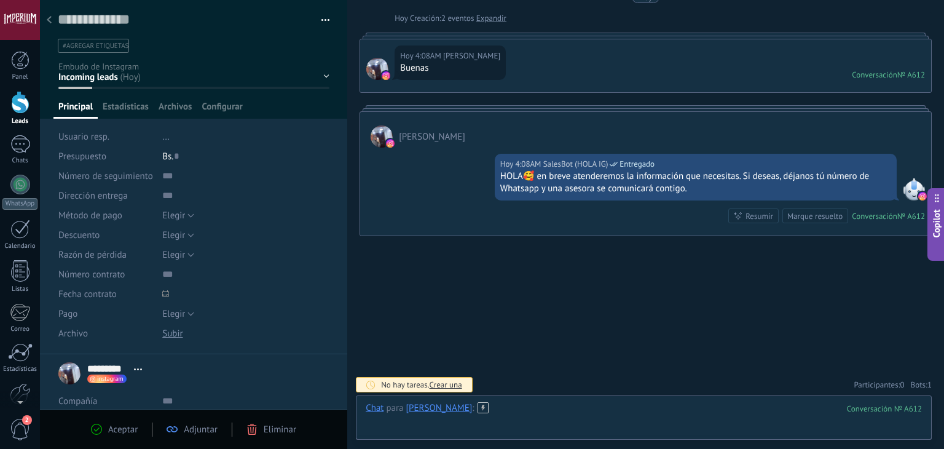
click at [481, 404] on div at bounding box center [644, 420] width 556 height 37
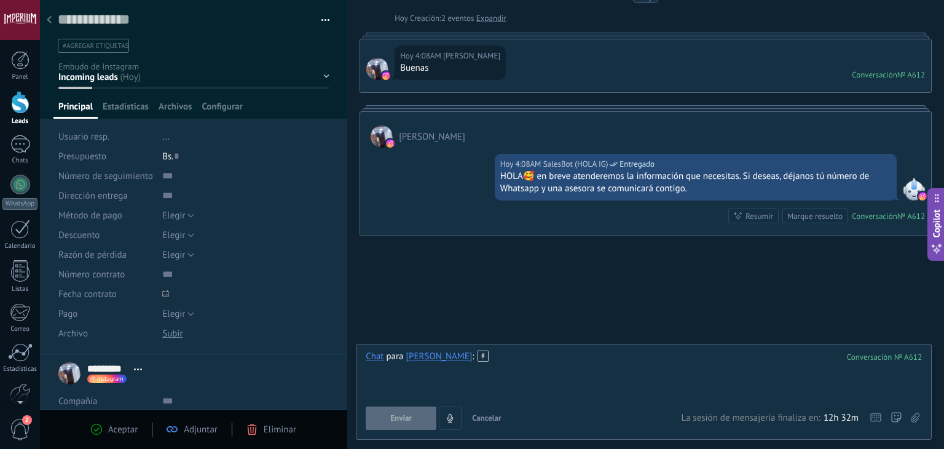
paste div
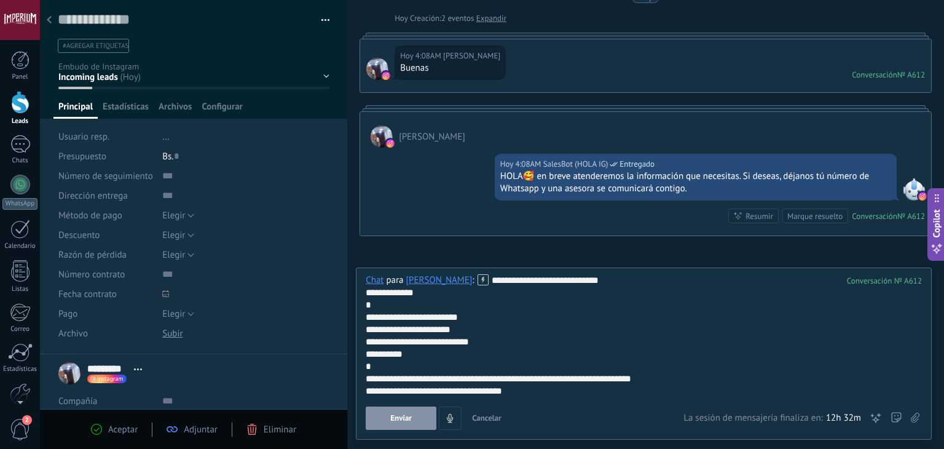
click at [400, 433] on div "**********" at bounding box center [644, 353] width 576 height 172
click at [401, 422] on span "Enviar" at bounding box center [401, 418] width 22 height 9
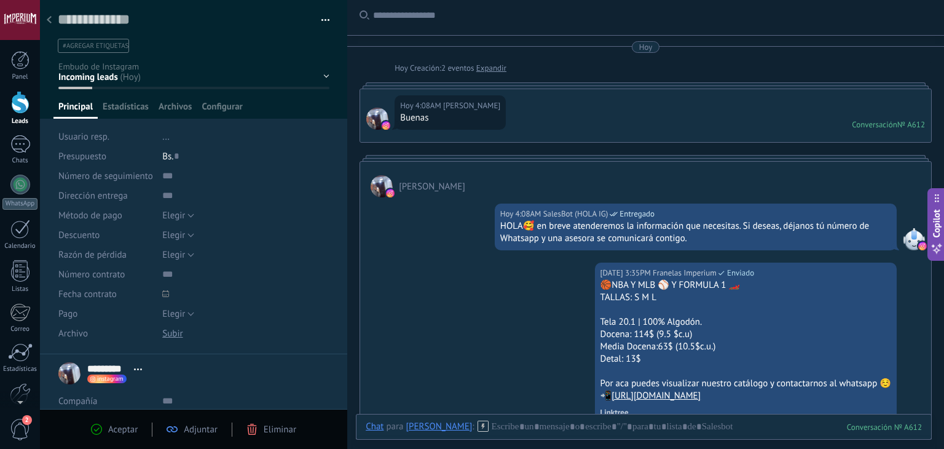
scroll to position [0, 0]
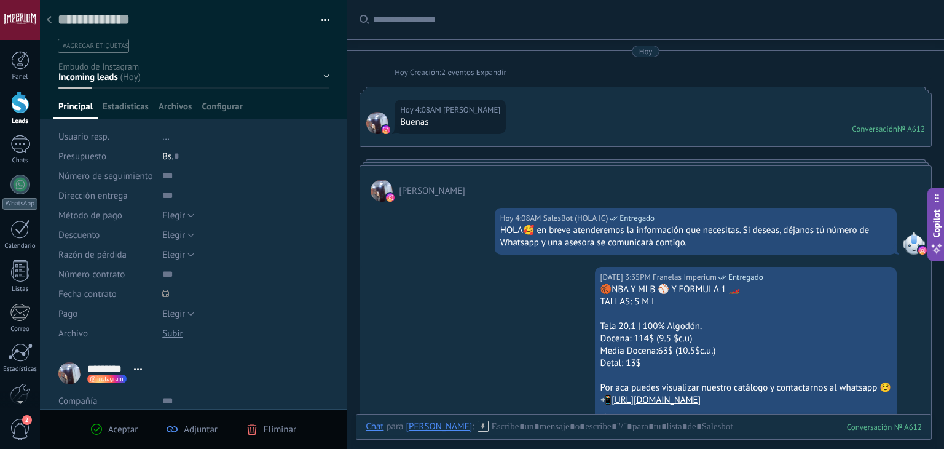
click at [57, 23] on div at bounding box center [49, 21] width 17 height 24
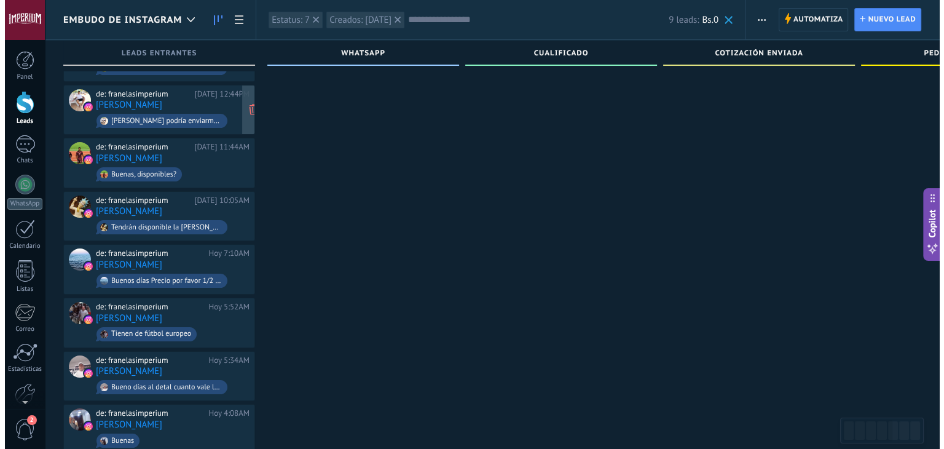
scroll to position [132, 0]
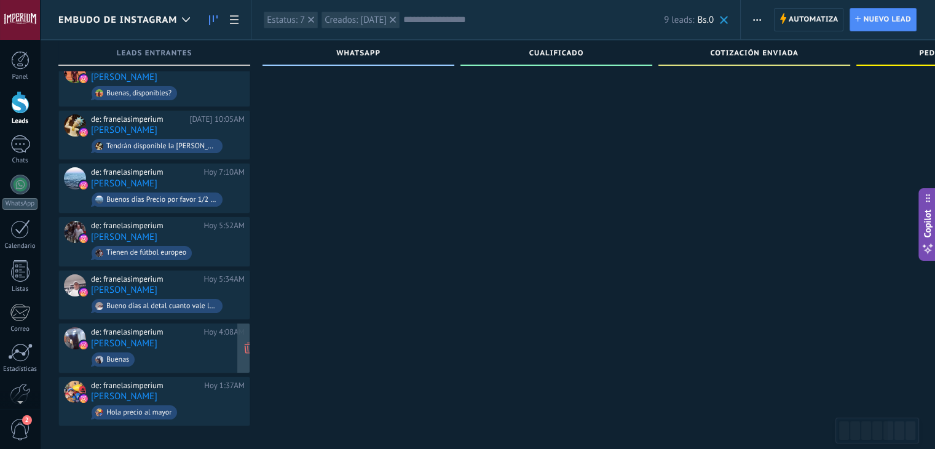
click at [180, 336] on div "de: franelasimperium [DATE] 4:08AM [PERSON_NAME]" at bounding box center [168, 348] width 154 height 42
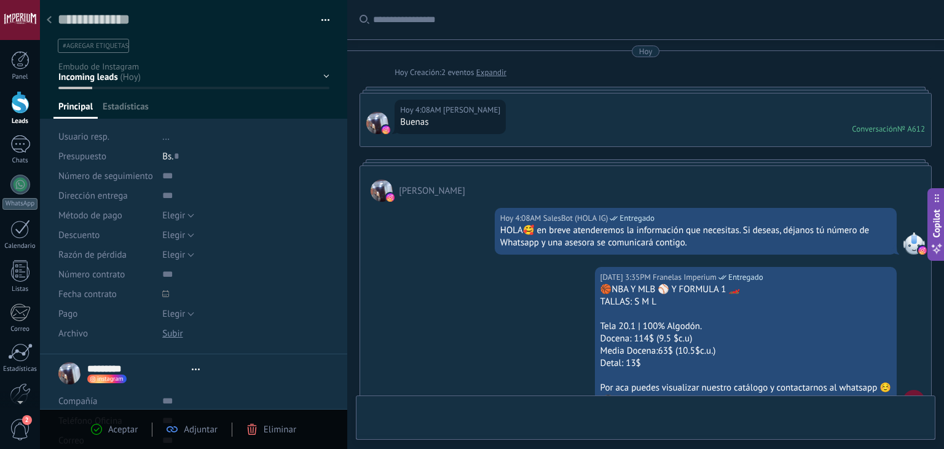
scroll to position [18, 0]
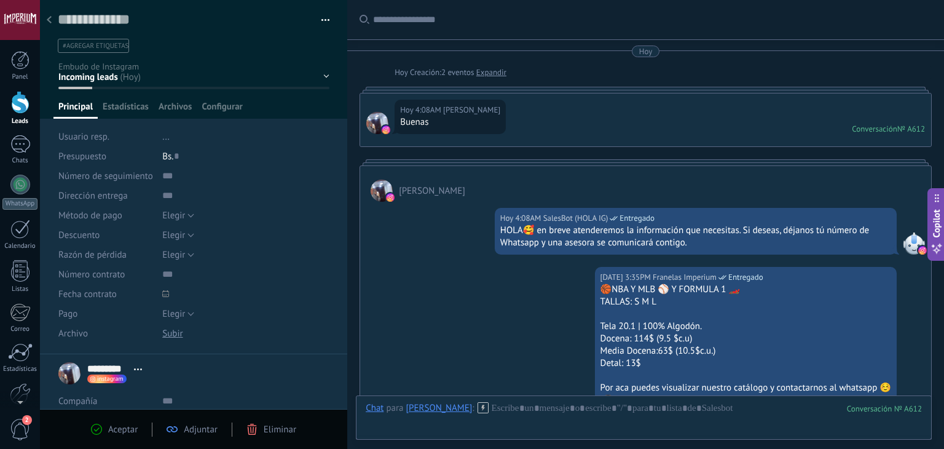
click at [54, 18] on div at bounding box center [49, 21] width 17 height 24
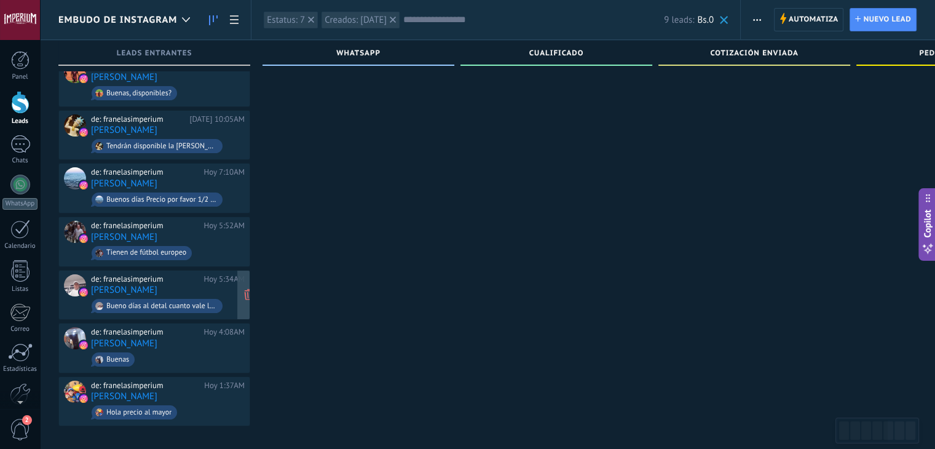
click at [203, 285] on div "de: franelasimperium [DATE] 5:34AM [PERSON_NAME] días al detal cuanto vale la f…" at bounding box center [168, 295] width 154 height 42
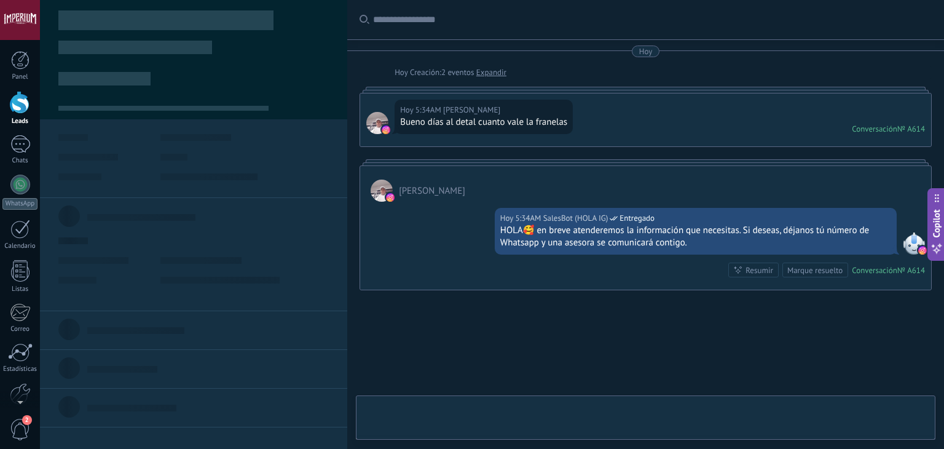
type textarea "**********"
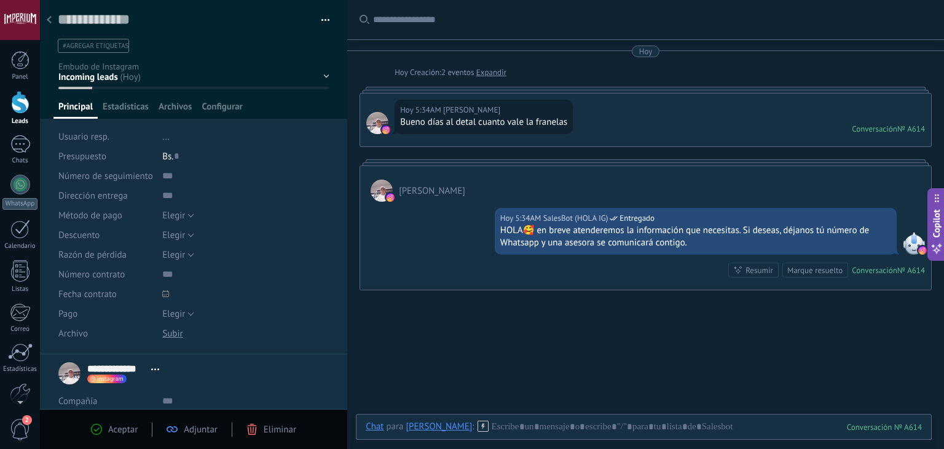
scroll to position [55, 0]
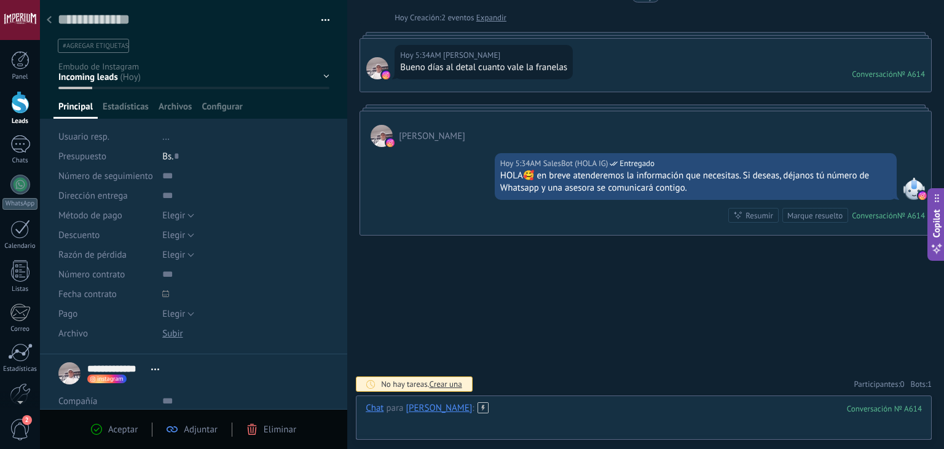
click at [496, 406] on div at bounding box center [644, 420] width 556 height 37
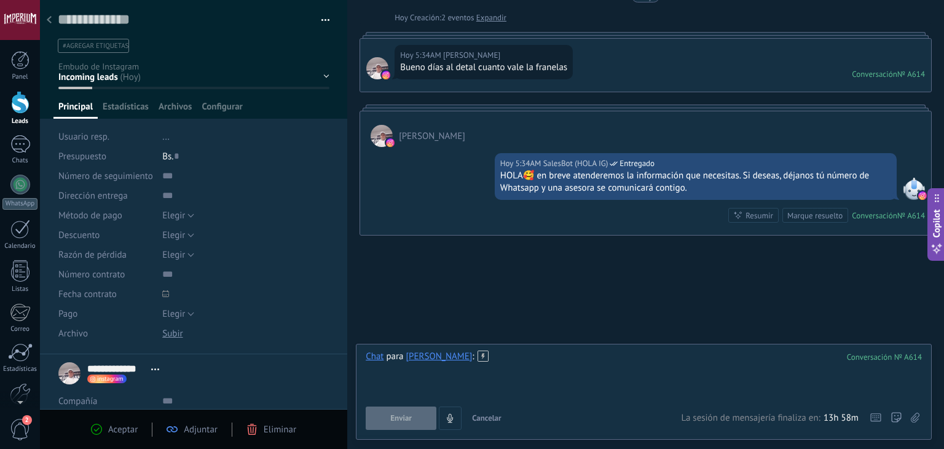
paste div
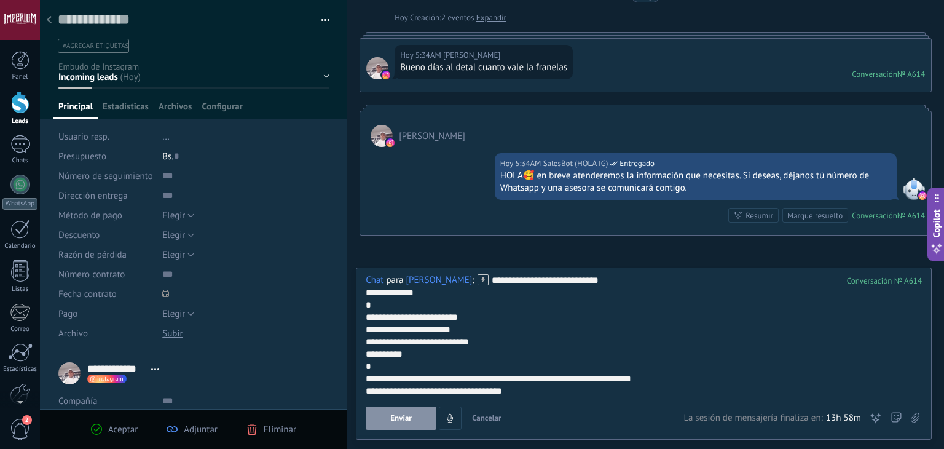
click at [417, 413] on button "Enviar" at bounding box center [401, 417] width 71 height 23
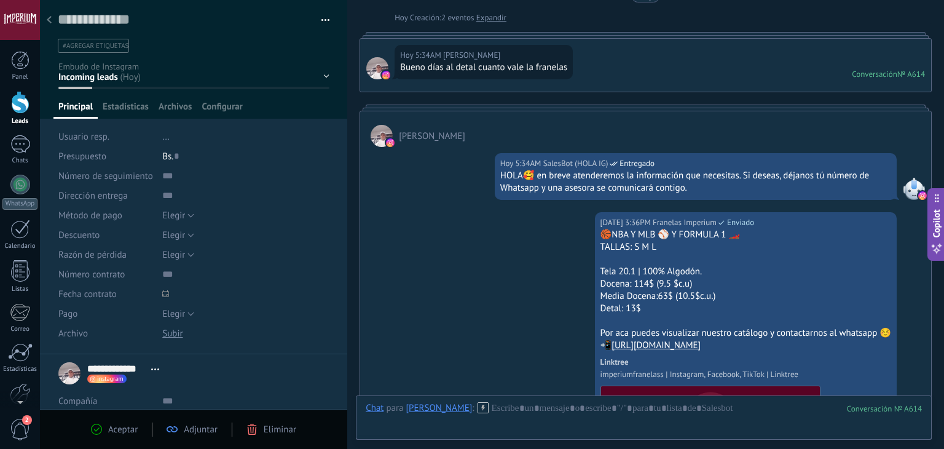
scroll to position [212, 0]
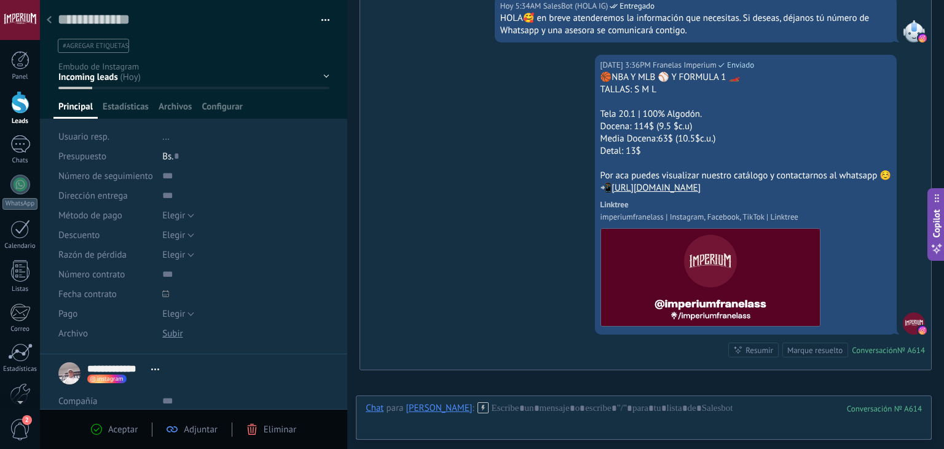
click at [51, 22] on div at bounding box center [49, 21] width 17 height 24
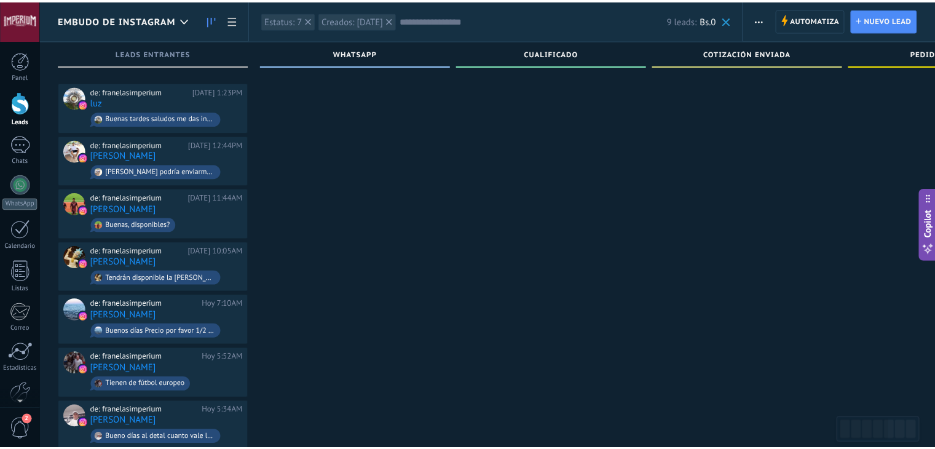
scroll to position [132, 0]
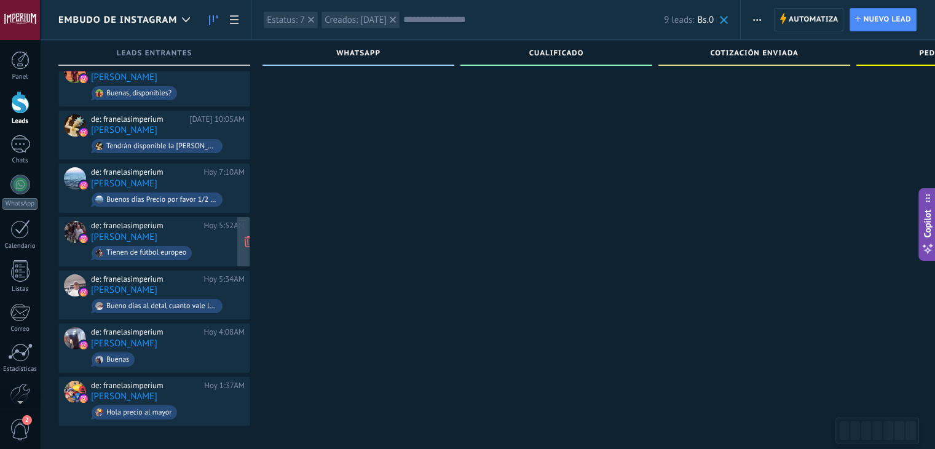
click at [194, 226] on div "de: franelasimperium [DATE] 5:52AM [PERSON_NAME] Tienen de fútbol europeo" at bounding box center [168, 242] width 154 height 42
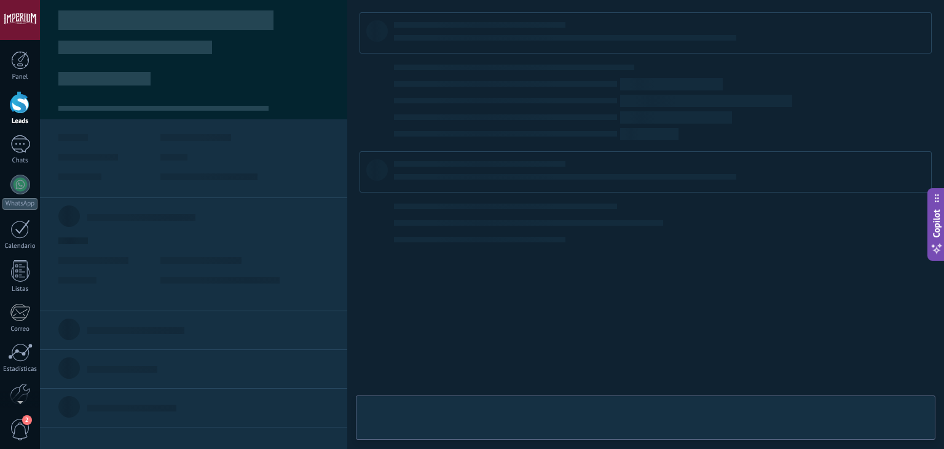
type textarea "**********"
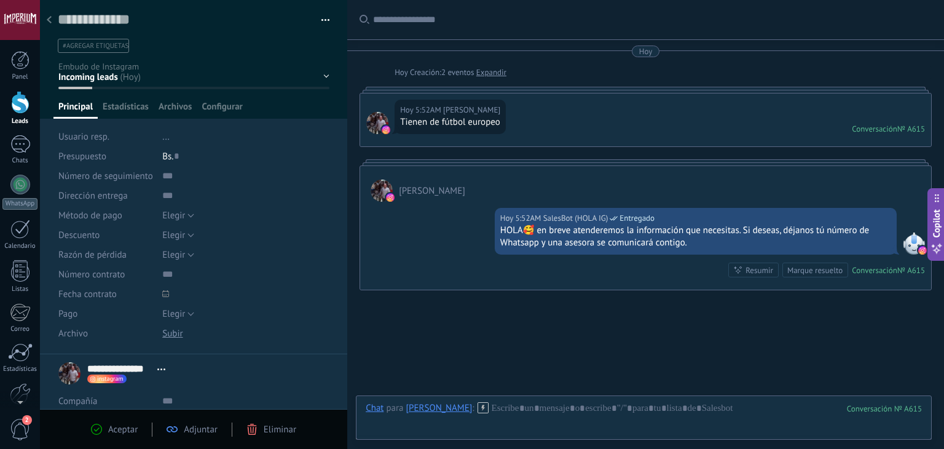
scroll to position [55, 0]
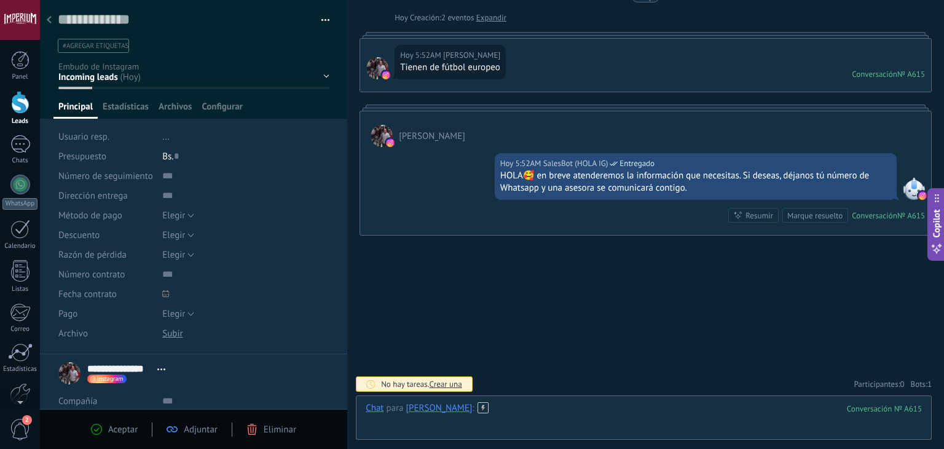
click at [524, 406] on div at bounding box center [644, 420] width 556 height 37
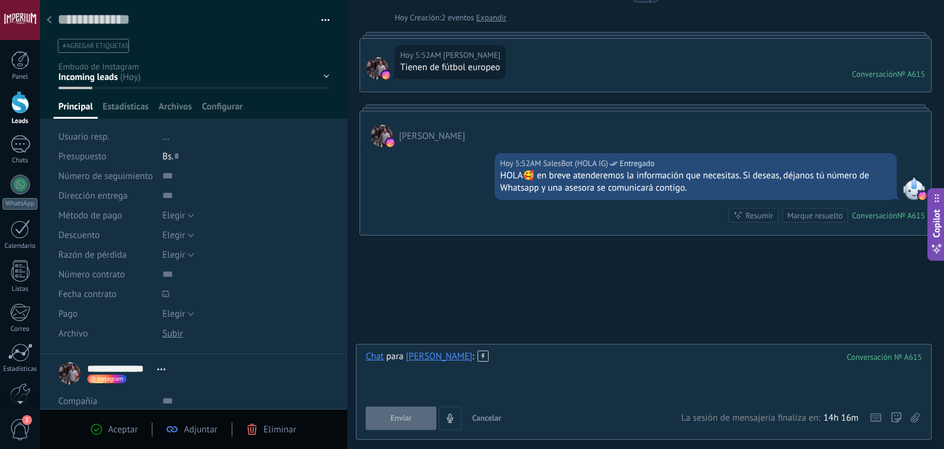
paste div
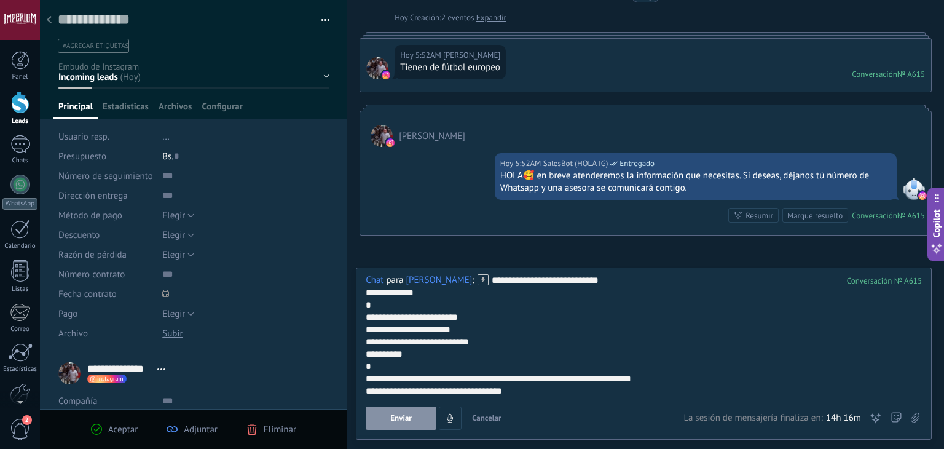
click at [393, 414] on span "Enviar" at bounding box center [401, 418] width 22 height 9
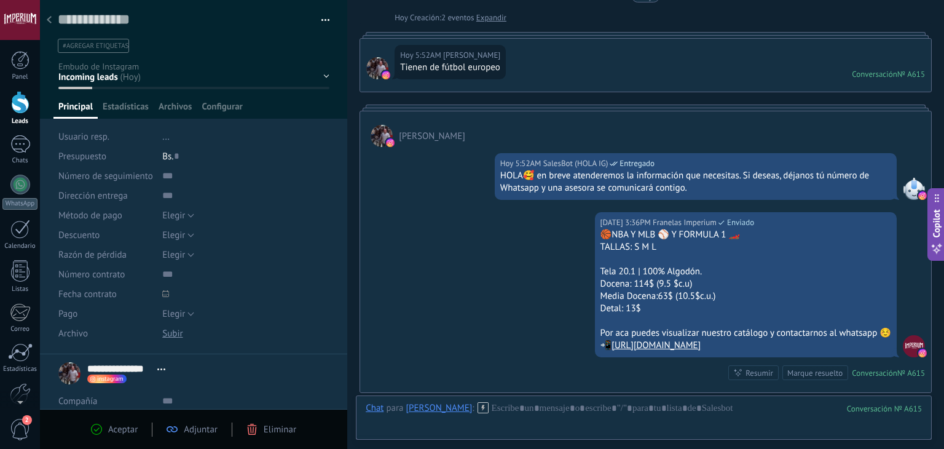
scroll to position [212, 0]
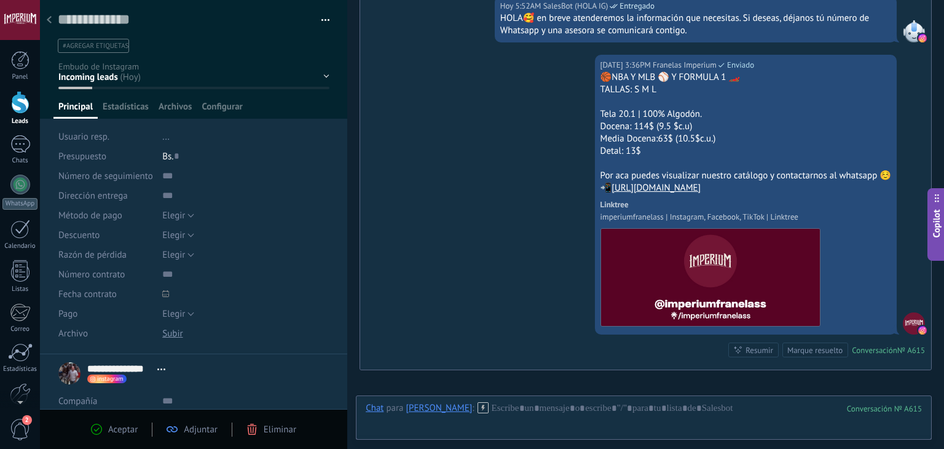
click at [52, 20] on div at bounding box center [49, 21] width 17 height 24
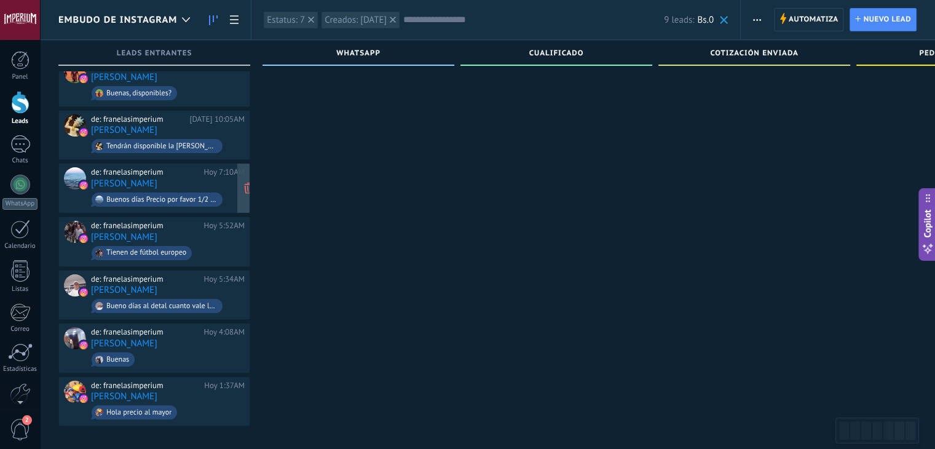
scroll to position [70, 0]
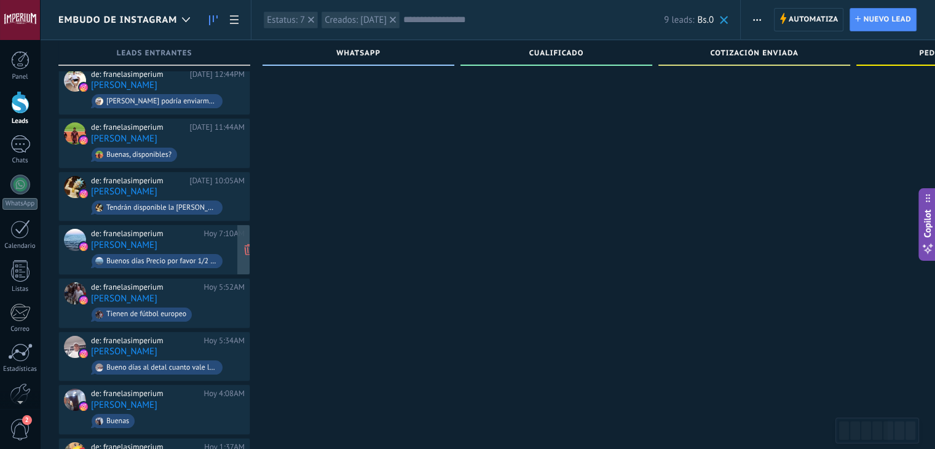
click at [201, 237] on div "de: franelasimperium [DATE] 7:10AM [PERSON_NAME] Buenos días Precio por favor 1…" at bounding box center [168, 250] width 154 height 42
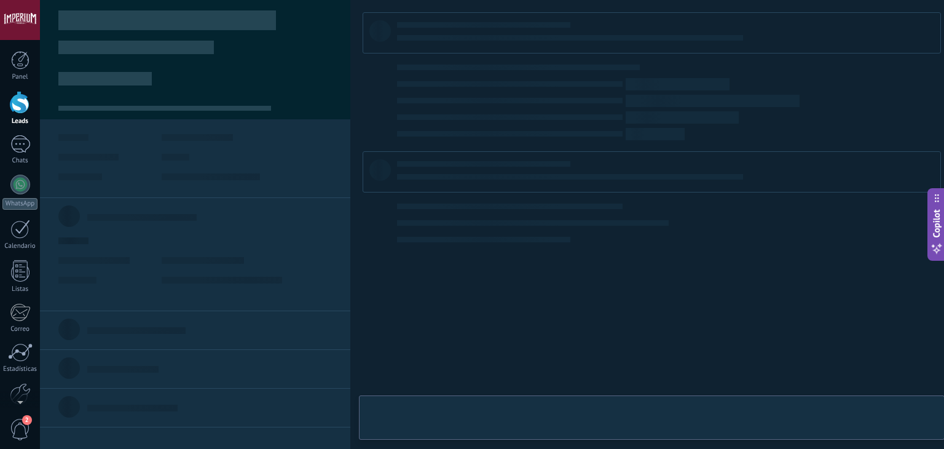
type textarea "**********"
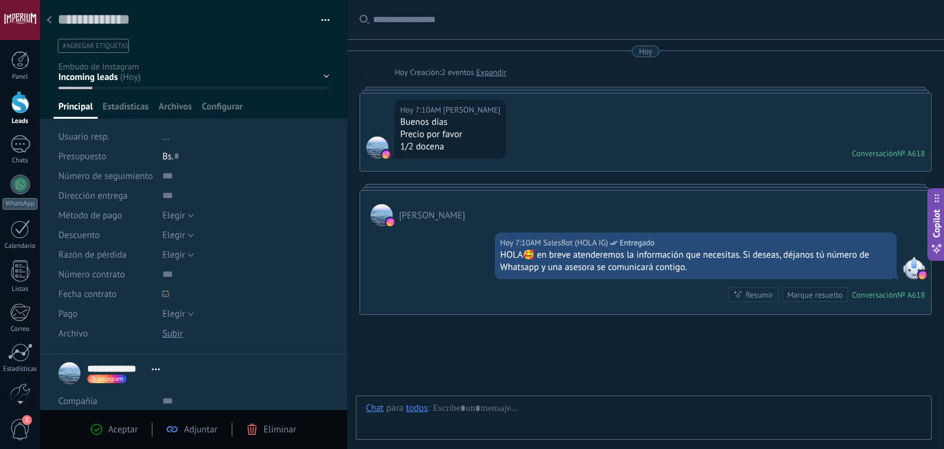
scroll to position [79, 0]
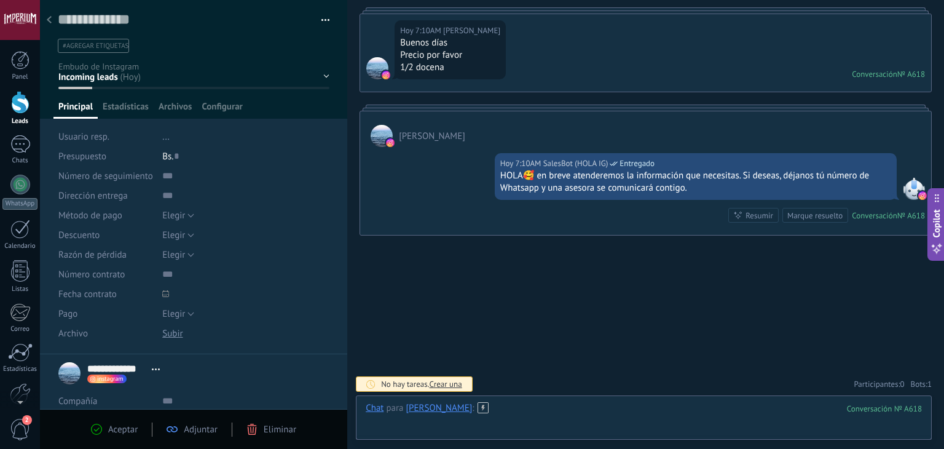
click at [505, 416] on div at bounding box center [644, 420] width 556 height 37
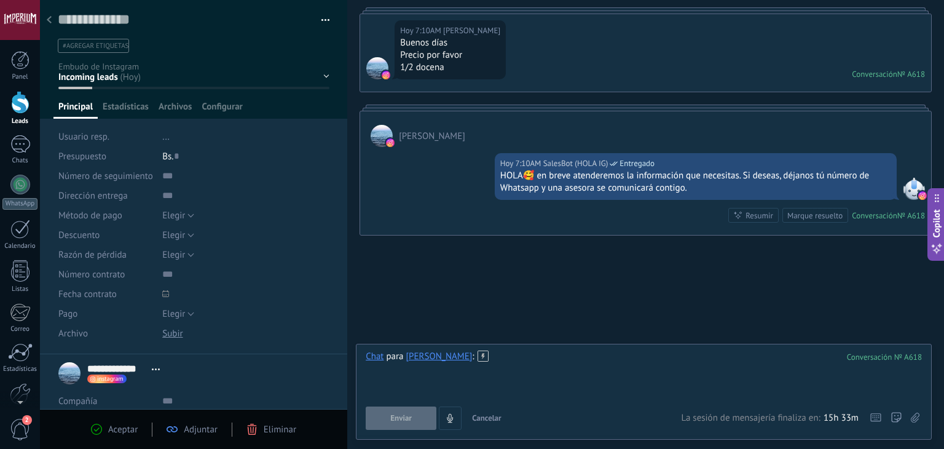
paste div
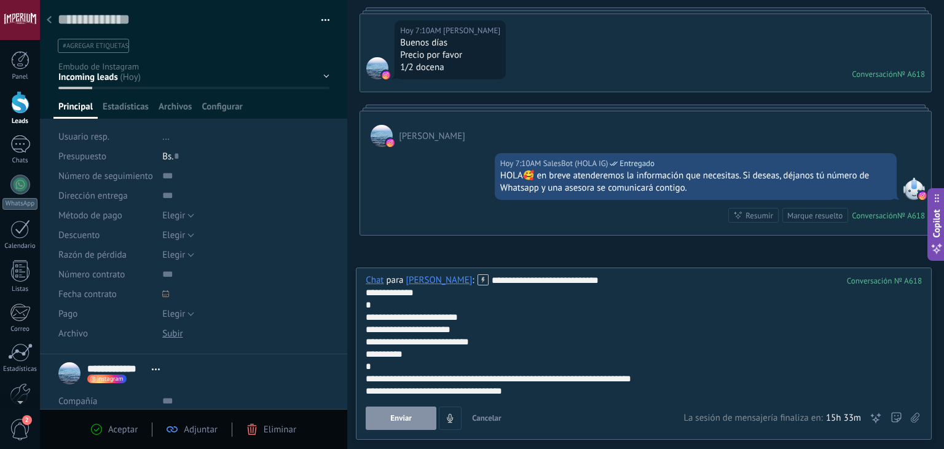
click at [396, 413] on button "Enviar" at bounding box center [401, 417] width 71 height 23
click at [396, 416] on button "Enviar" at bounding box center [382, 417] width 32 height 23
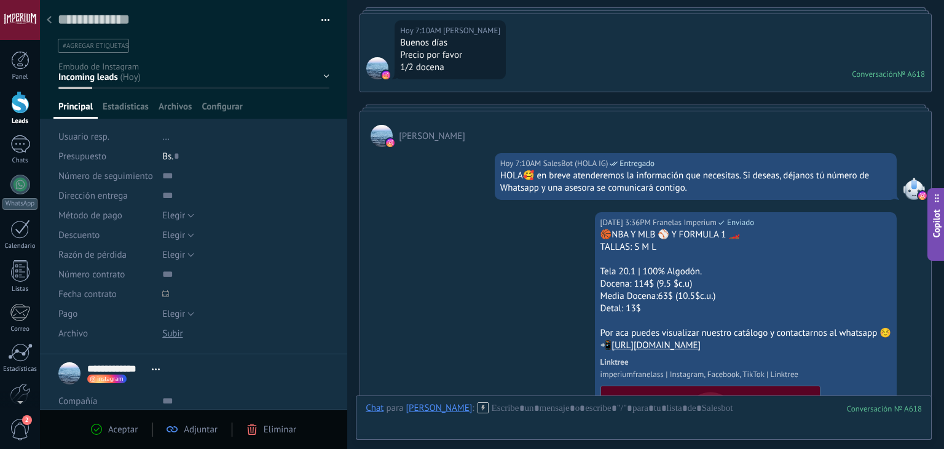
scroll to position [237, 0]
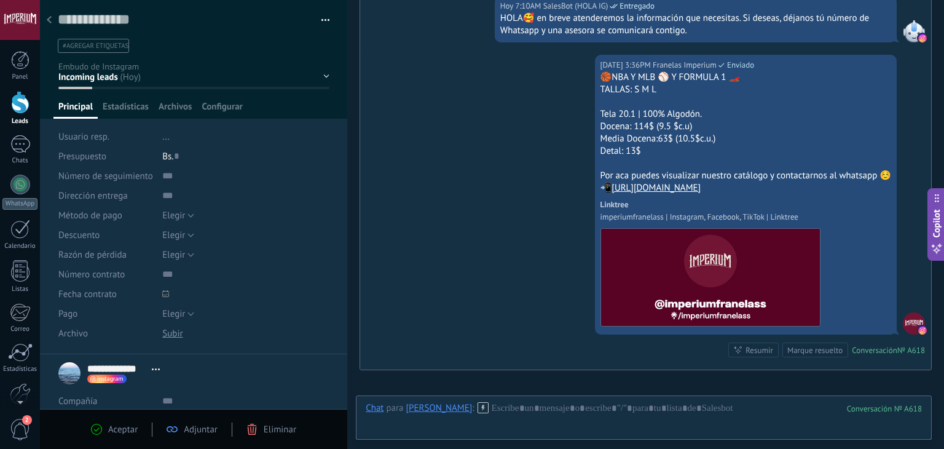
click at [47, 27] on div at bounding box center [49, 21] width 17 height 24
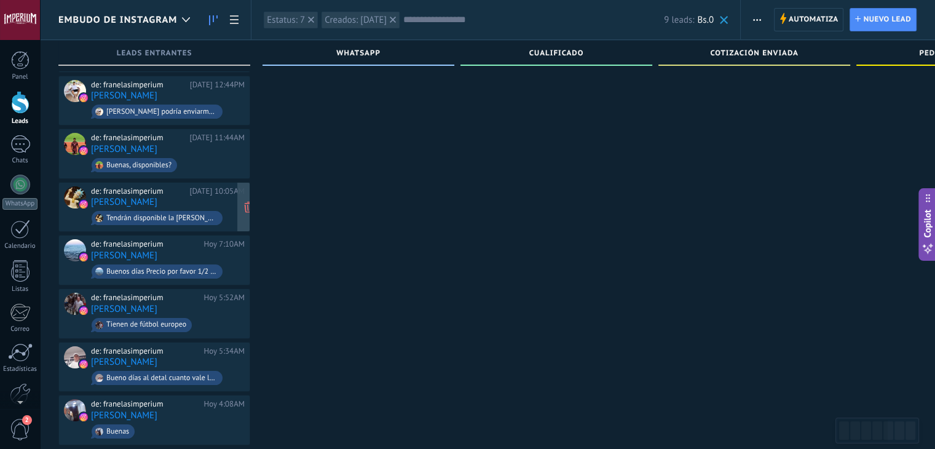
scroll to position [70, 0]
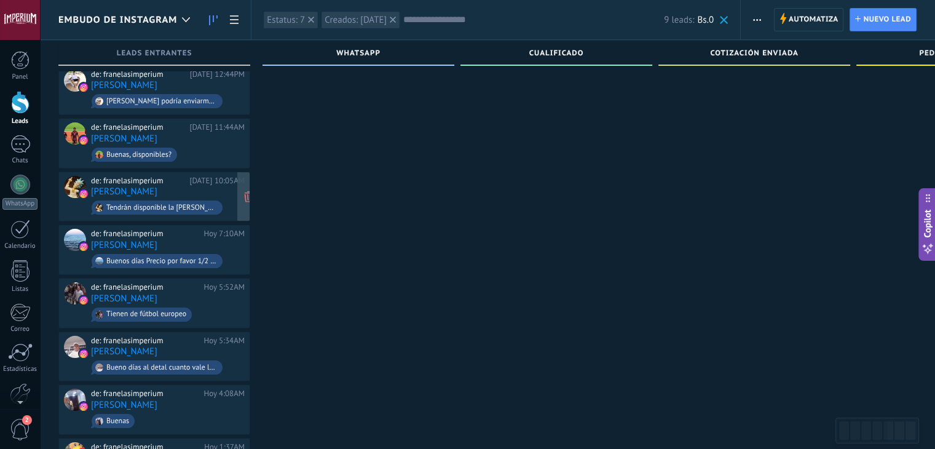
click at [198, 188] on div "de: franelasimperium [DATE] 10:05AM [PERSON_NAME] Tendrán disponible la [PERSON…" at bounding box center [168, 197] width 154 height 42
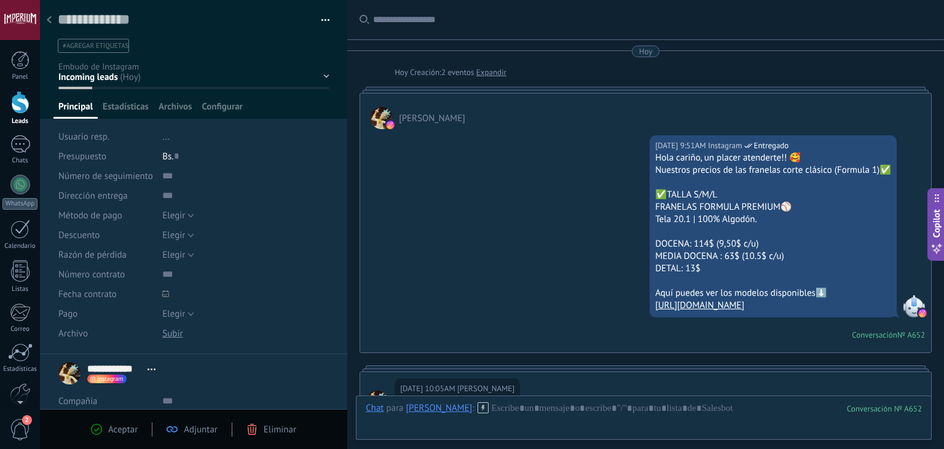
scroll to position [549, 0]
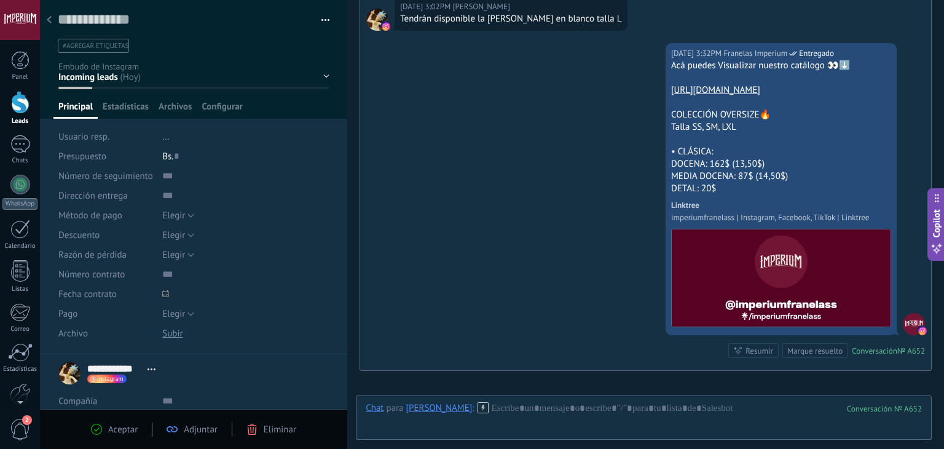
click at [49, 25] on div at bounding box center [49, 21] width 17 height 24
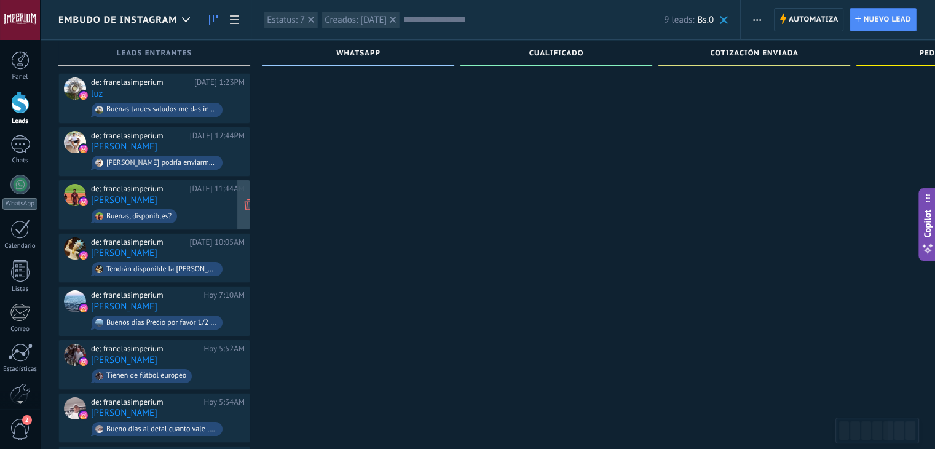
click at [203, 207] on span "Buenas, disponibles?" at bounding box center [168, 216] width 154 height 19
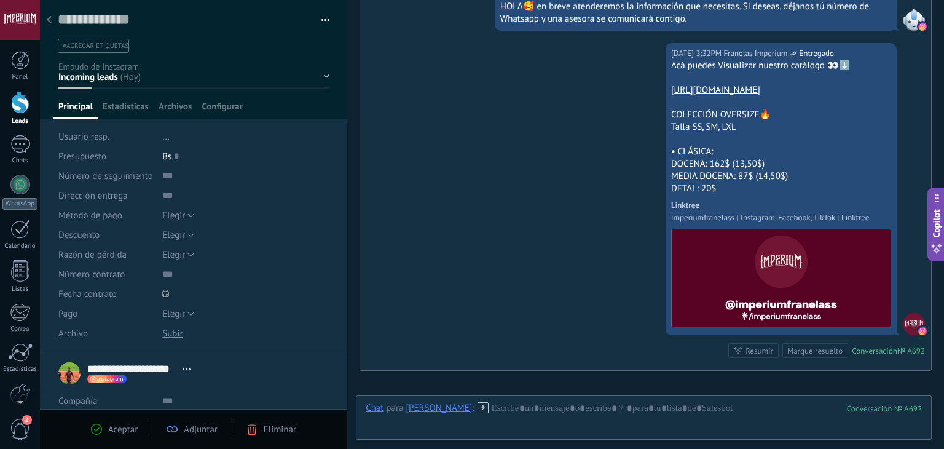
click at [55, 26] on div at bounding box center [49, 21] width 17 height 24
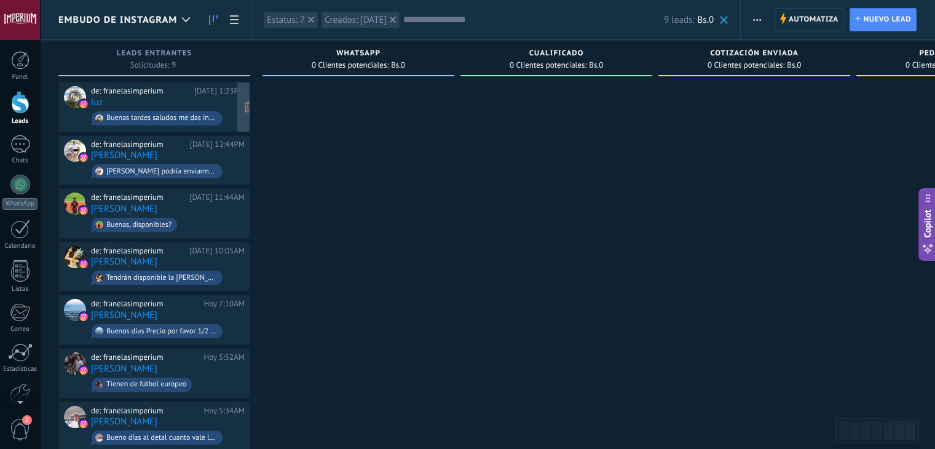
click at [192, 95] on div "de: franelasimperium [DATE] 1:23PM luz Buenas tardes saludos me das información…" at bounding box center [168, 107] width 154 height 42
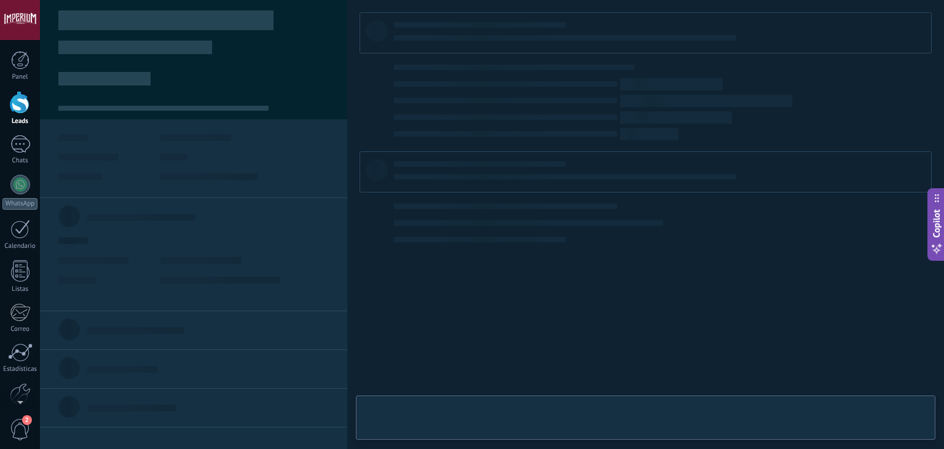
type textarea "**********"
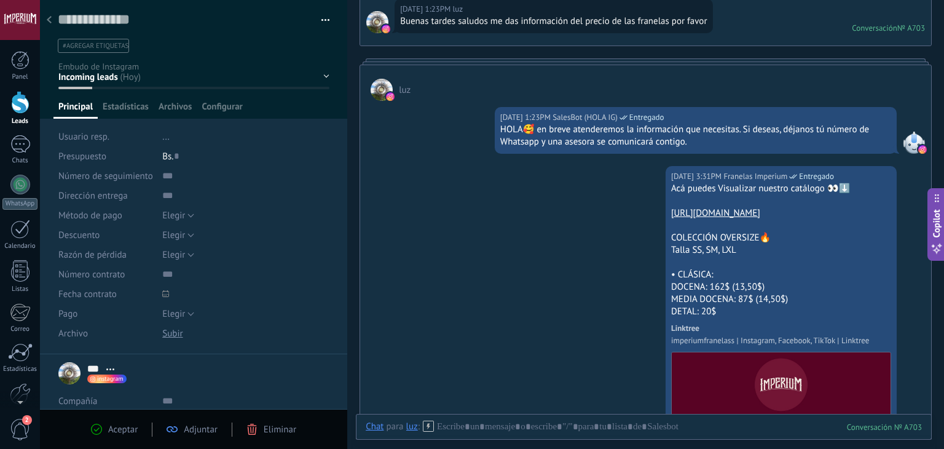
click at [45, 14] on div at bounding box center [49, 21] width 17 height 24
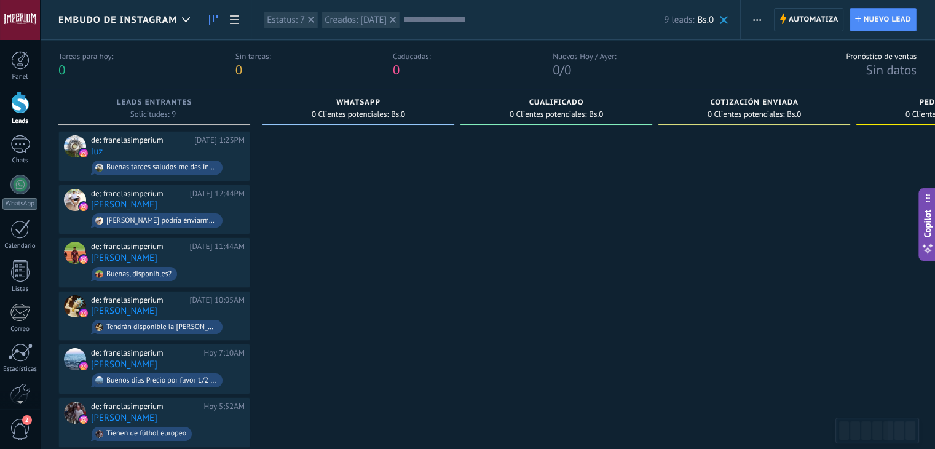
click at [411, 24] on input "text" at bounding box center [533, 20] width 261 height 13
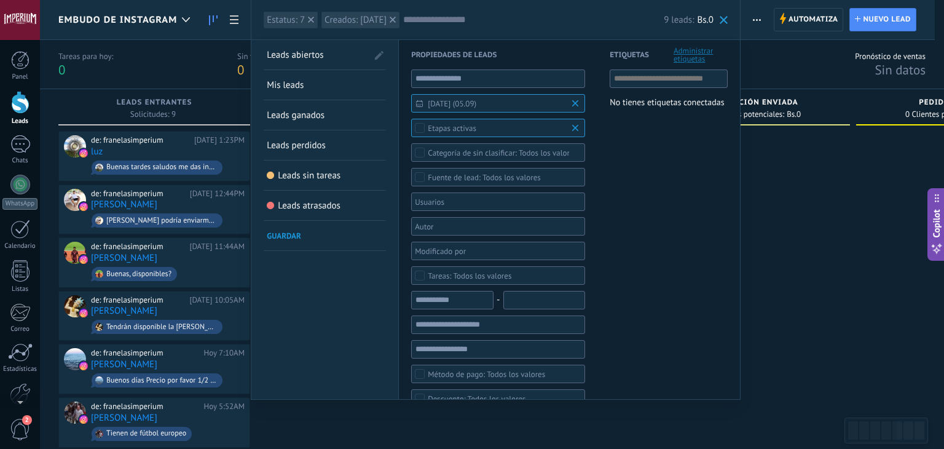
click at [435, 106] on span "[DATE] (05.09)" at bounding box center [503, 103] width 151 height 9
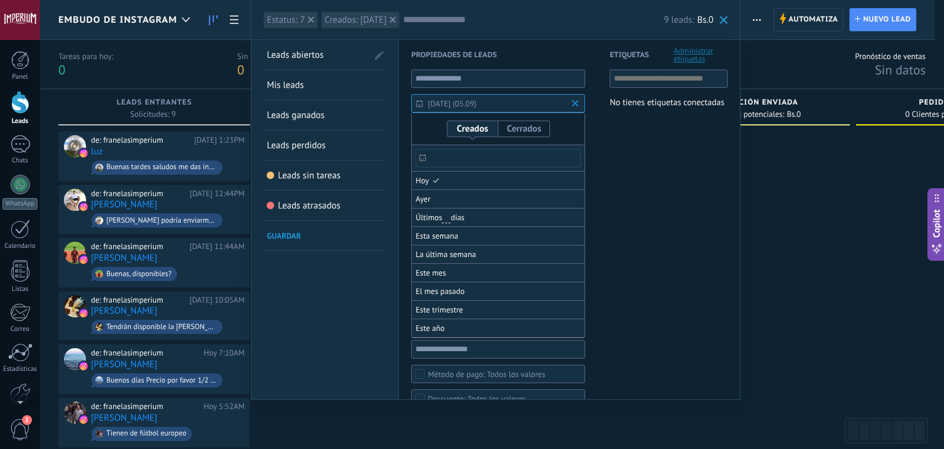
click at [438, 159] on input "text" at bounding box center [498, 158] width 165 height 18
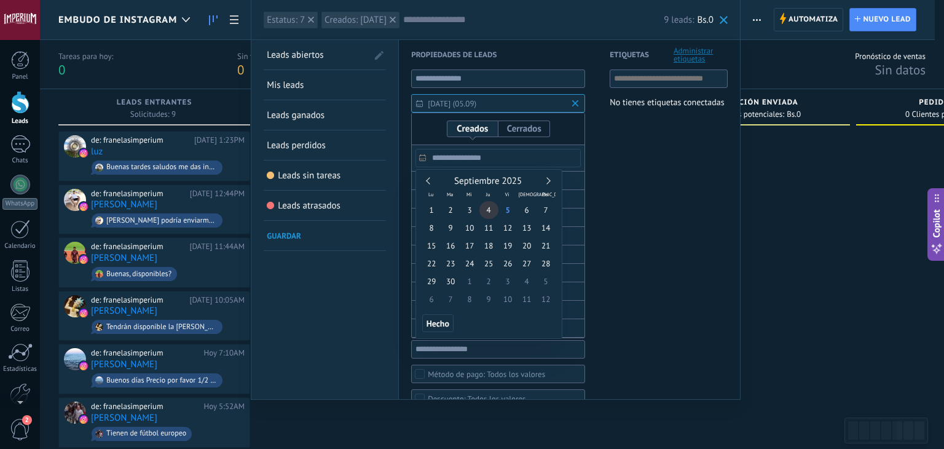
click at [488, 207] on span "4" at bounding box center [489, 210] width 19 height 18
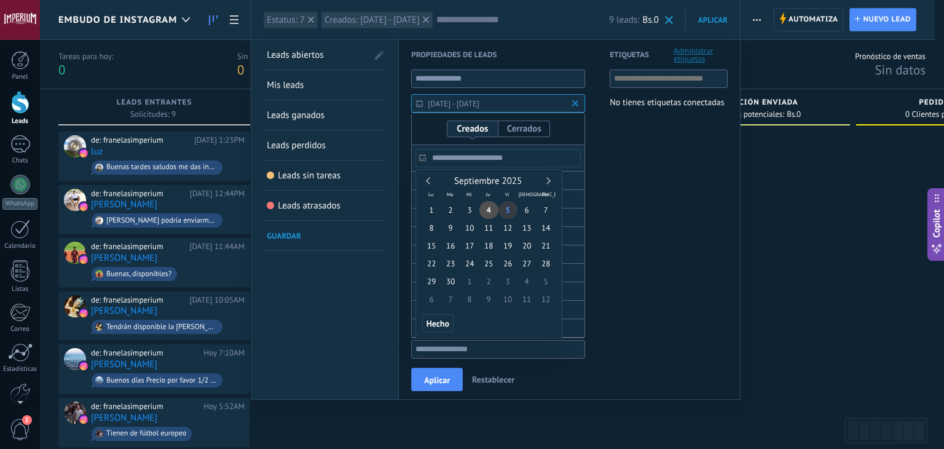
click at [507, 211] on span "5" at bounding box center [508, 210] width 19 height 18
type input "**********"
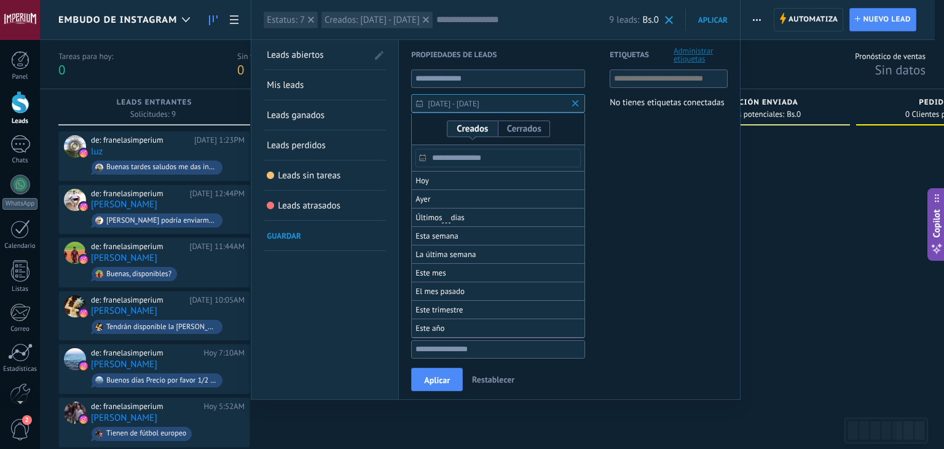
click at [446, 389] on div at bounding box center [472, 308] width 944 height 282
click at [449, 376] on span "Aplicar" at bounding box center [437, 380] width 26 height 9
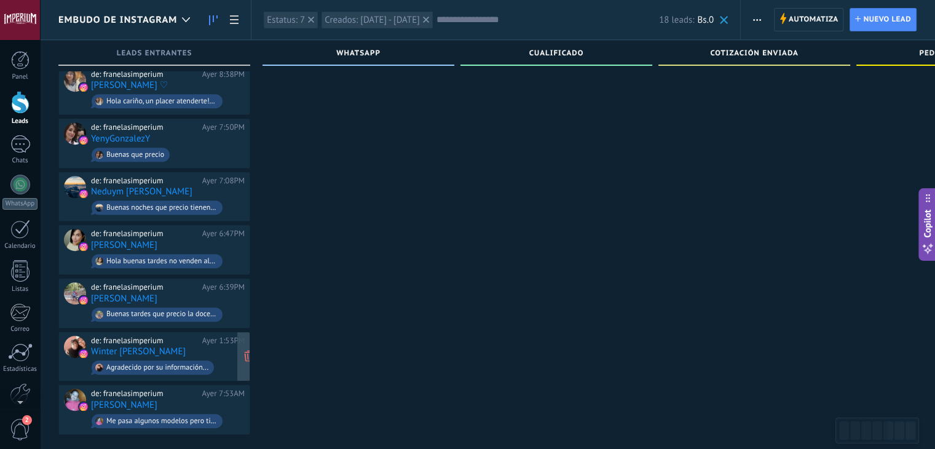
click at [182, 336] on div "de: franelasimperium" at bounding box center [144, 341] width 107 height 10
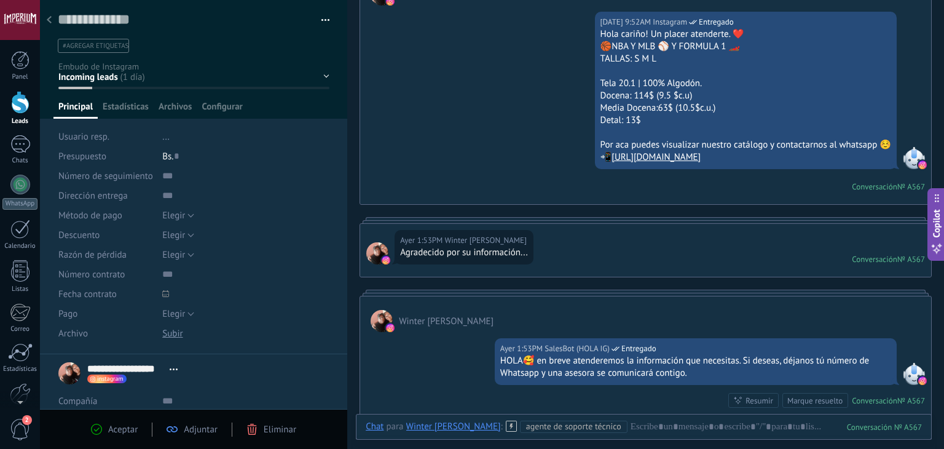
click at [52, 17] on div at bounding box center [49, 21] width 17 height 24
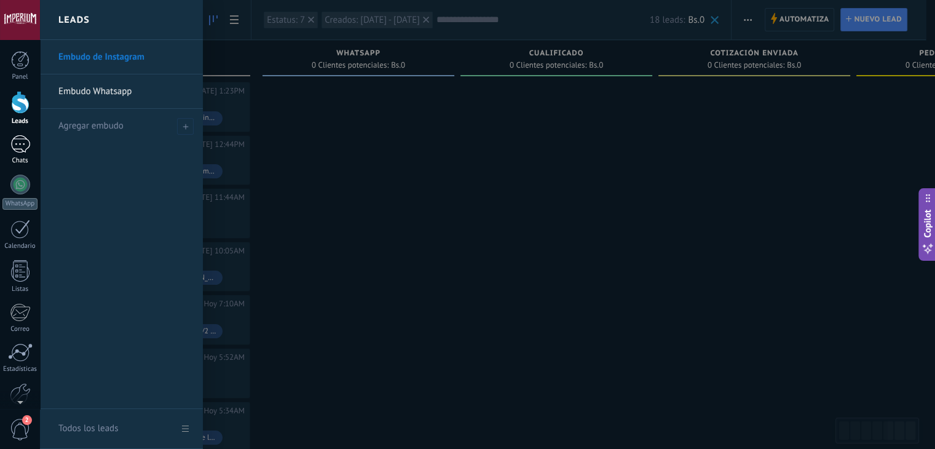
click at [20, 158] on div "Chats" at bounding box center [20, 161] width 36 height 8
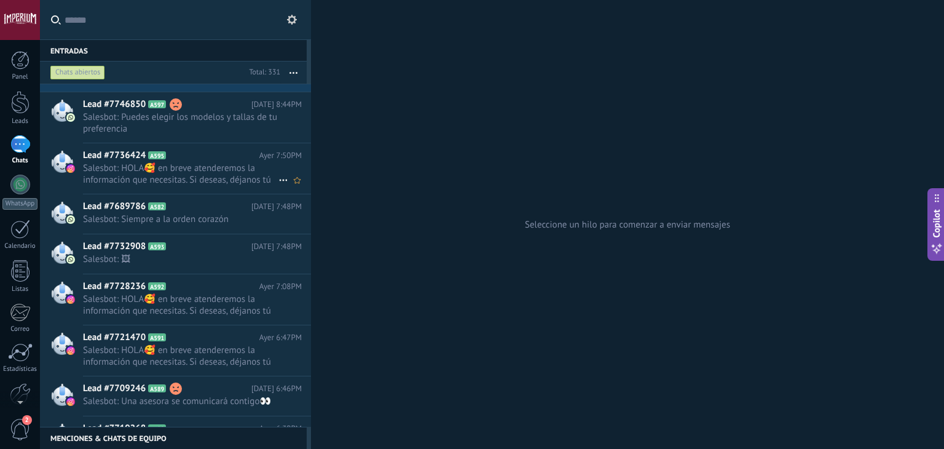
scroll to position [2818, 0]
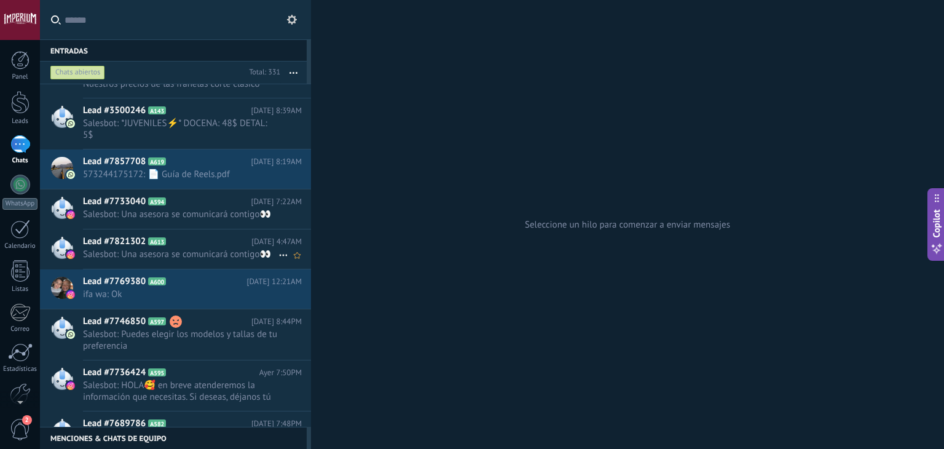
click at [201, 248] on h2 "Lead #7821302 A613" at bounding box center [167, 241] width 168 height 12
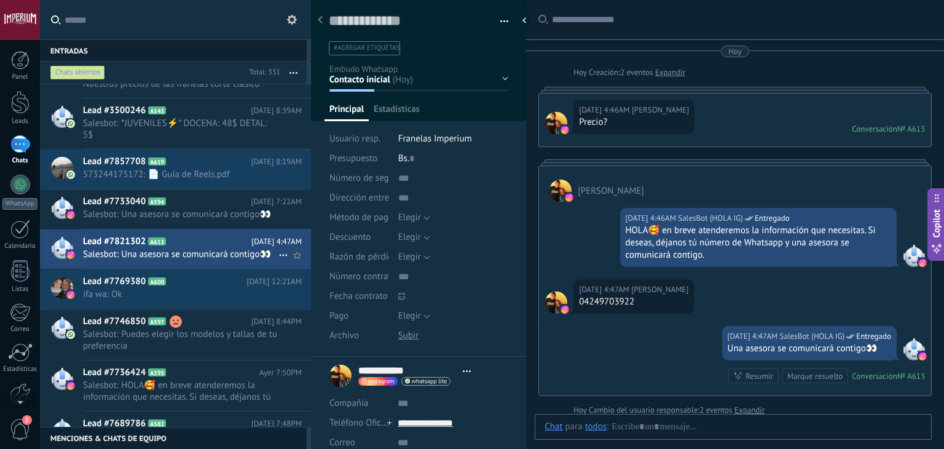
type textarea "**********"
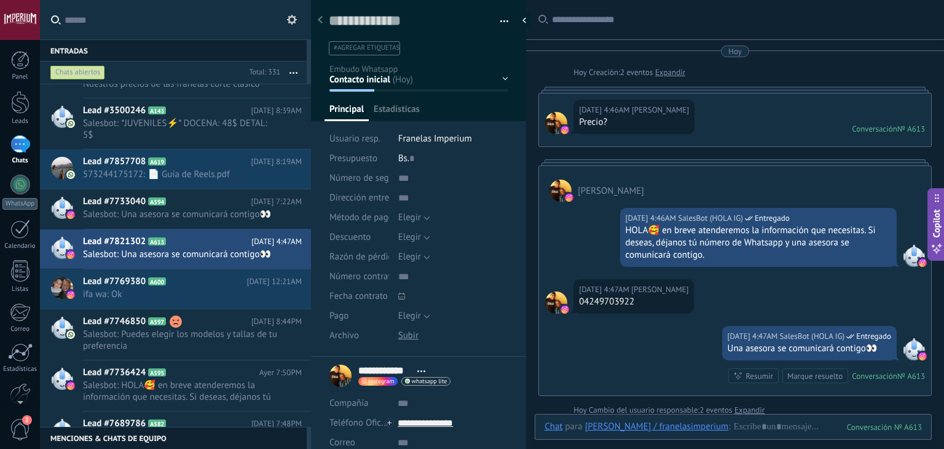
scroll to position [18, 0]
